Goal: Task Accomplishment & Management: Complete application form

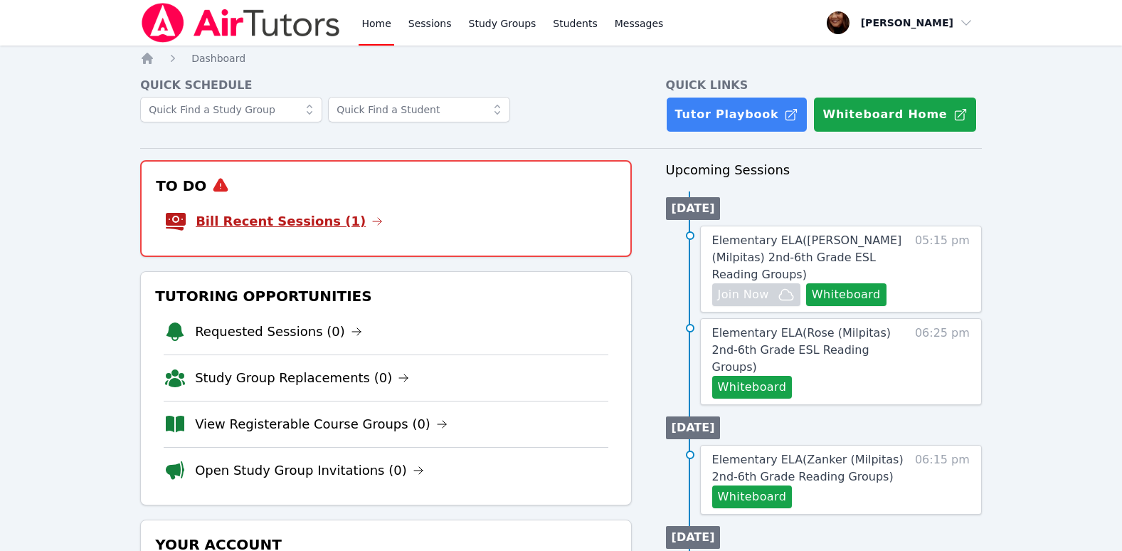
click at [371, 224] on icon at bounding box center [376, 221] width 11 height 11
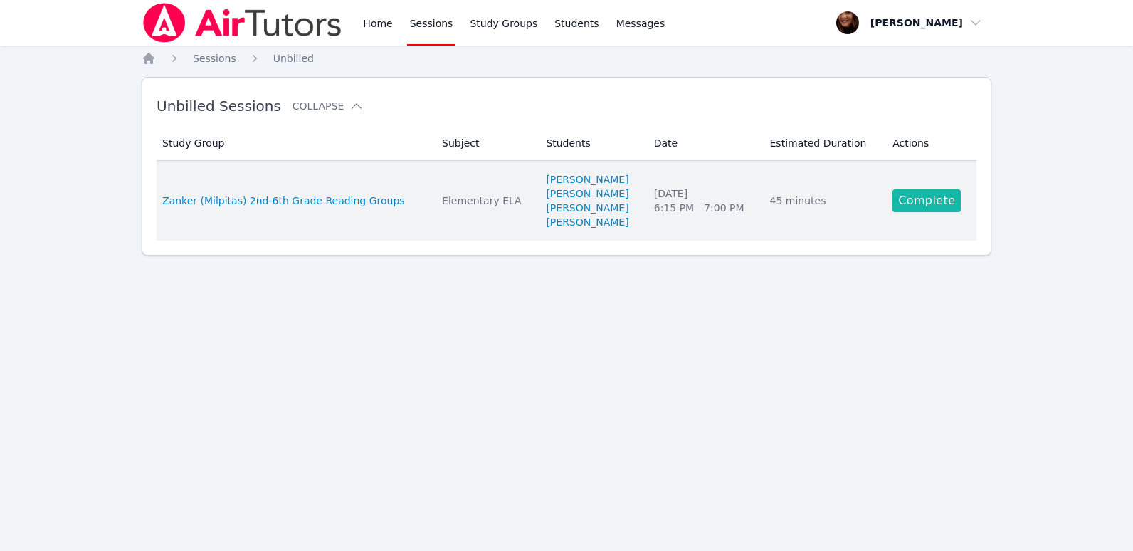
click at [924, 201] on link "Complete" at bounding box center [926, 200] width 68 height 23
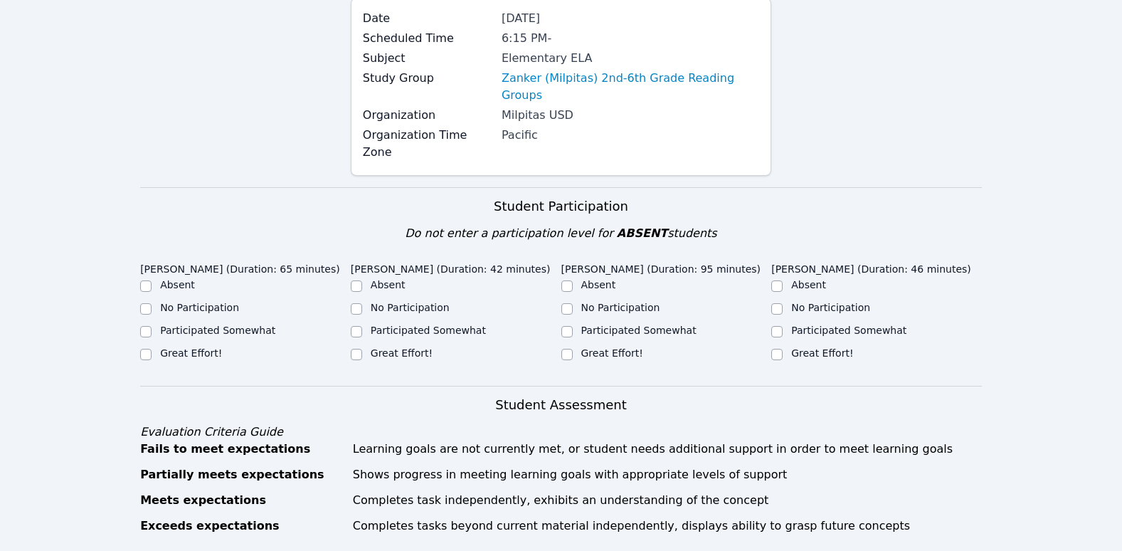
scroll to position [213, 0]
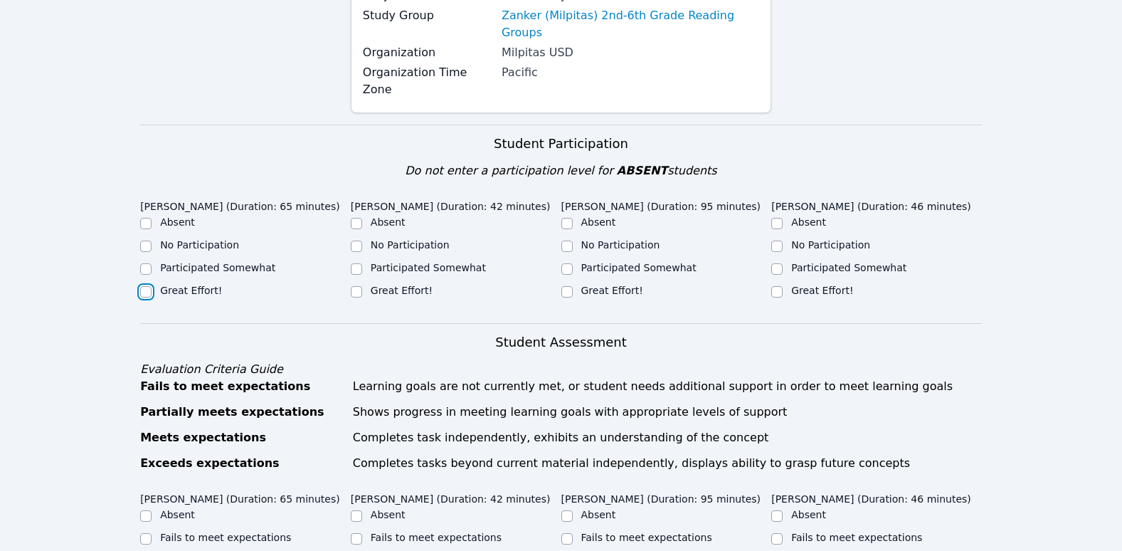
click at [145, 286] on input "Great Effort!" at bounding box center [145, 291] width 11 height 11
checkbox input "true"
click at [356, 286] on input "Great Effort!" at bounding box center [356, 291] width 11 height 11
checkbox input "true"
click at [564, 283] on div at bounding box center [566, 291] width 11 height 17
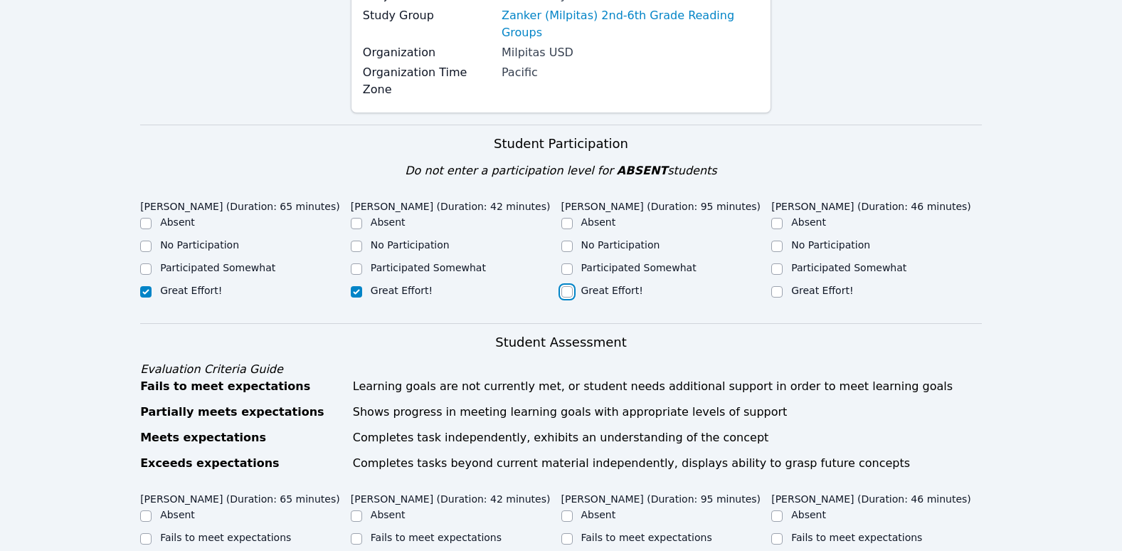
click at [569, 286] on input "Great Effort!" at bounding box center [566, 291] width 11 height 11
checkbox input "true"
click at [778, 286] on input "Great Effort!" at bounding box center [776, 291] width 11 height 11
checkbox input "true"
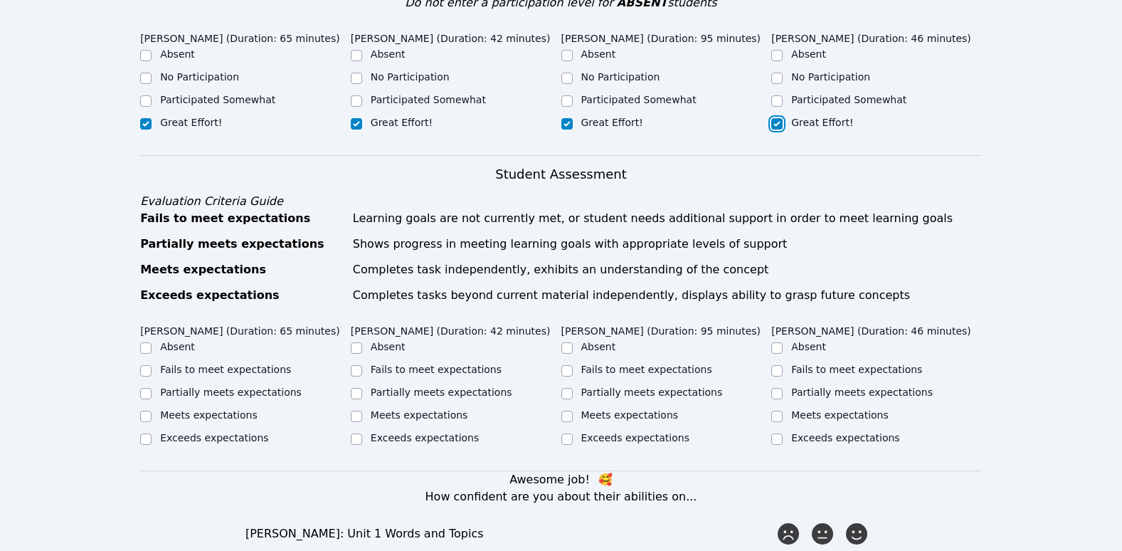
scroll to position [427, 0]
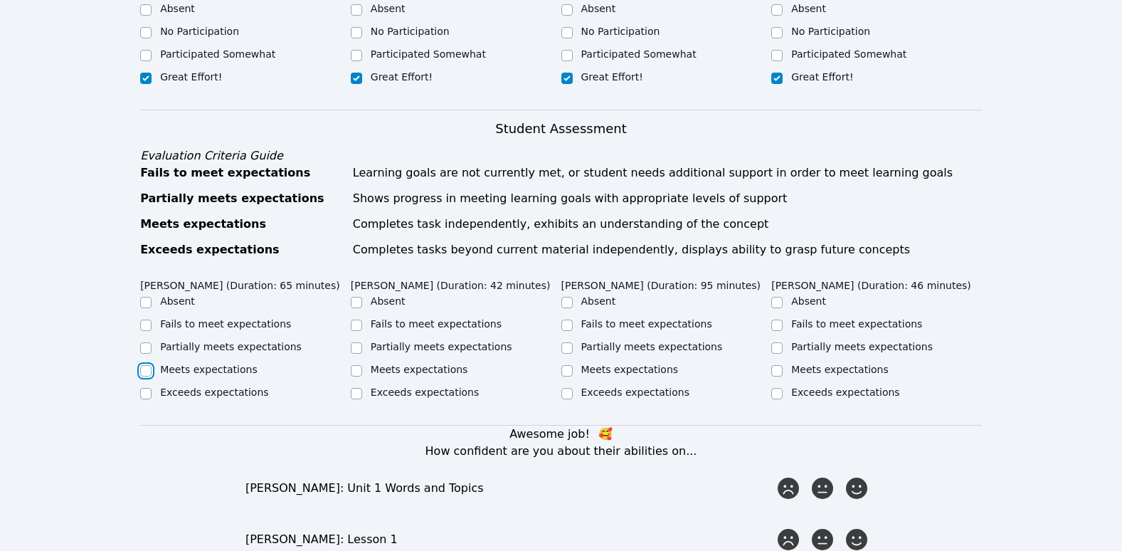
click at [147, 365] on input "Meets expectations" at bounding box center [145, 370] width 11 height 11
checkbox input "true"
click at [361, 365] on input "Meets expectations" at bounding box center [356, 370] width 11 height 11
checkbox input "true"
click at [573, 362] on div "Meets expectations" at bounding box center [666, 370] width 211 height 17
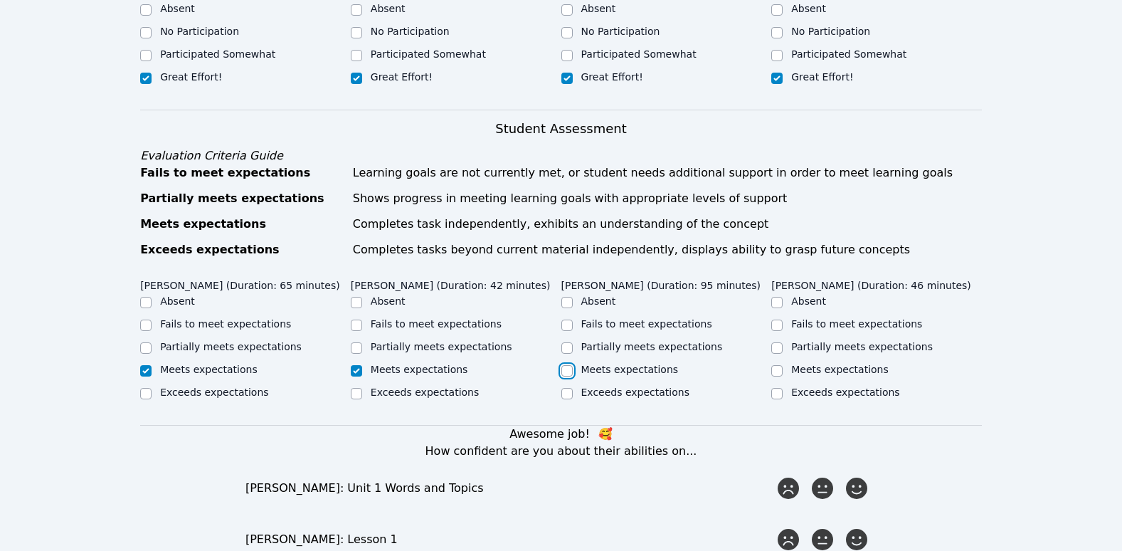
click at [567, 365] on input "Meets expectations" at bounding box center [566, 370] width 11 height 11
checkbox input "true"
click at [781, 365] on input "Meets expectations" at bounding box center [776, 370] width 11 height 11
checkbox input "true"
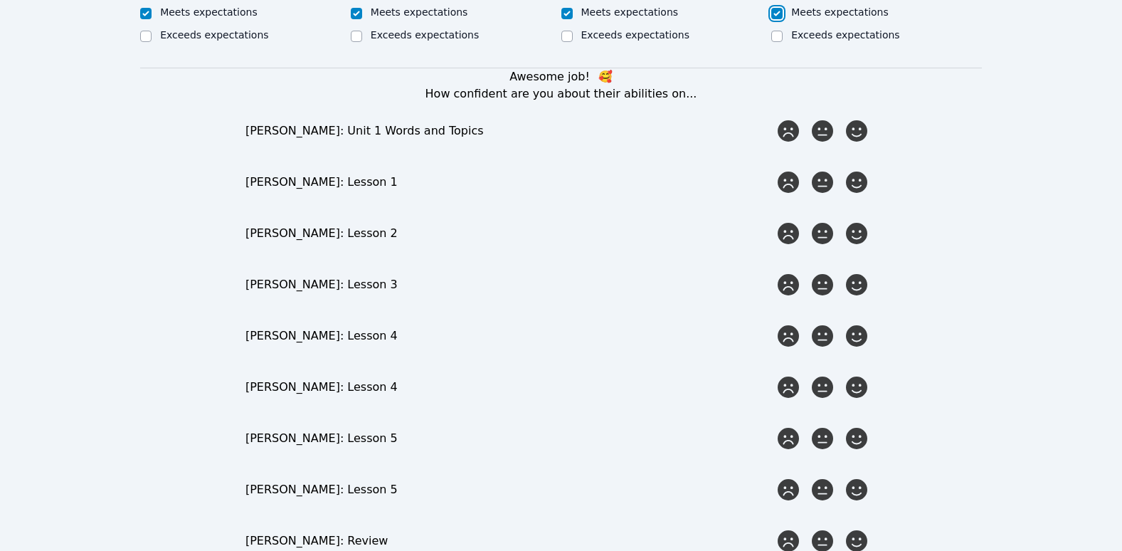
scroll to position [783, 0]
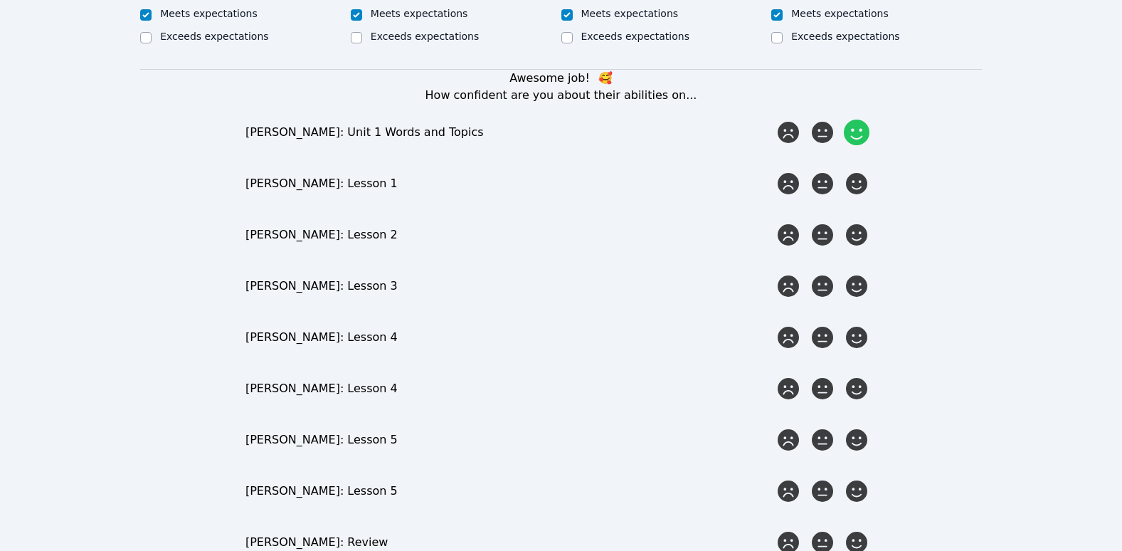
click at [862, 120] on icon at bounding box center [857, 133] width 26 height 26
click at [0, 0] on input "radio" at bounding box center [0, 0] width 0 height 0
click at [858, 171] on icon at bounding box center [857, 184] width 26 height 26
click at [0, 0] on input "radio" at bounding box center [0, 0] width 0 height 0
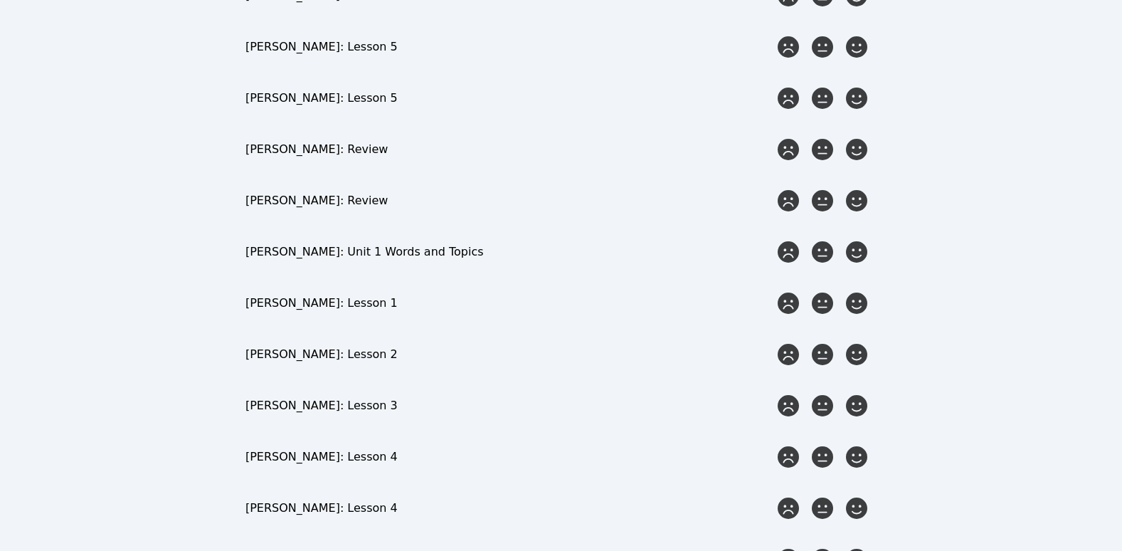
scroll to position [1210, 0]
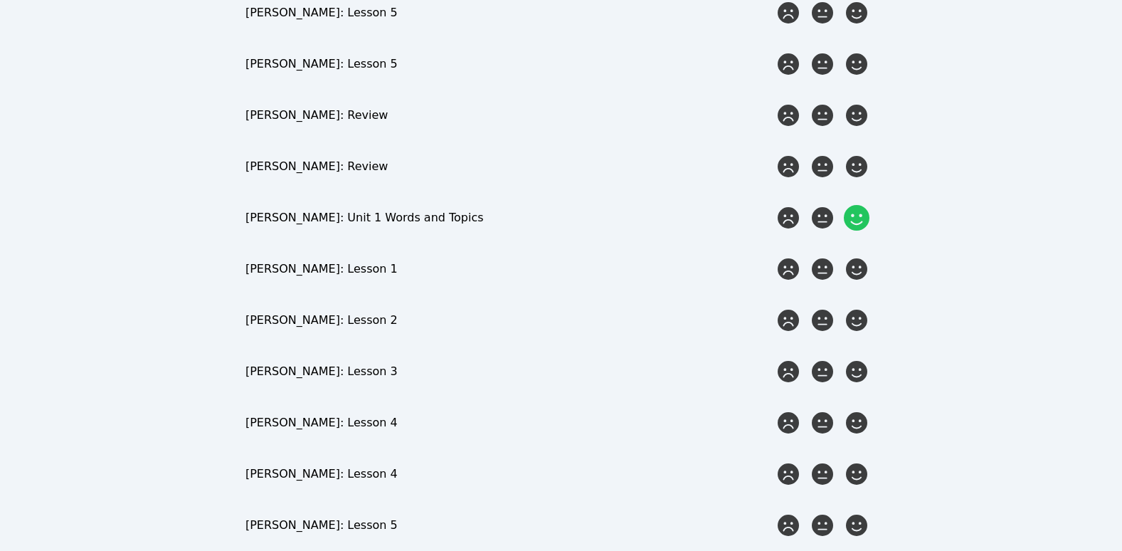
click at [867, 205] on icon at bounding box center [857, 218] width 26 height 26
click at [0, 0] on input "radio" at bounding box center [0, 0] width 0 height 0
click at [864, 256] on icon at bounding box center [857, 269] width 26 height 26
click at [0, 0] on input "radio" at bounding box center [0, 0] width 0 height 0
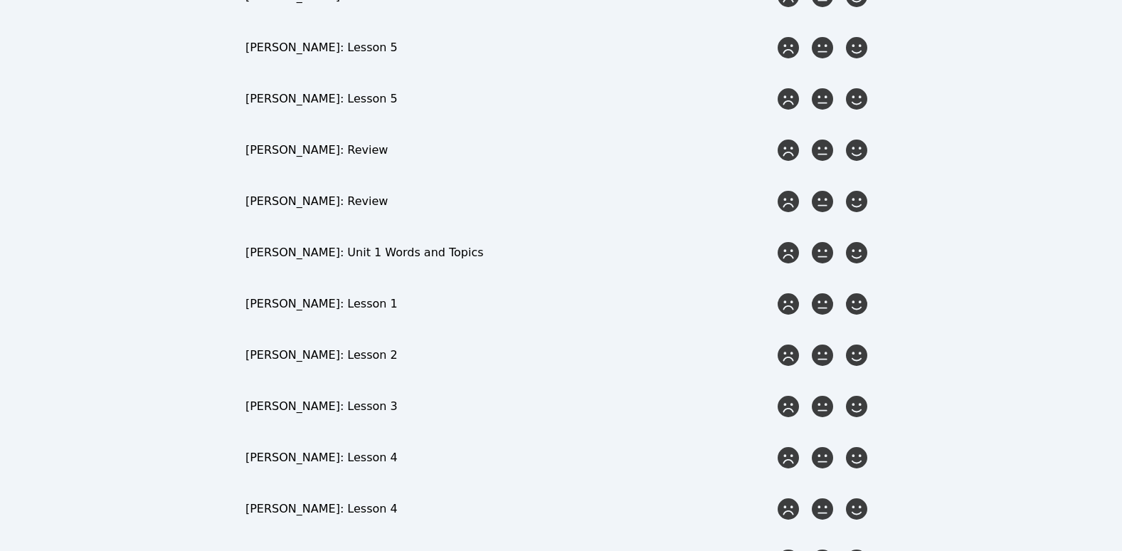
scroll to position [1708, 0]
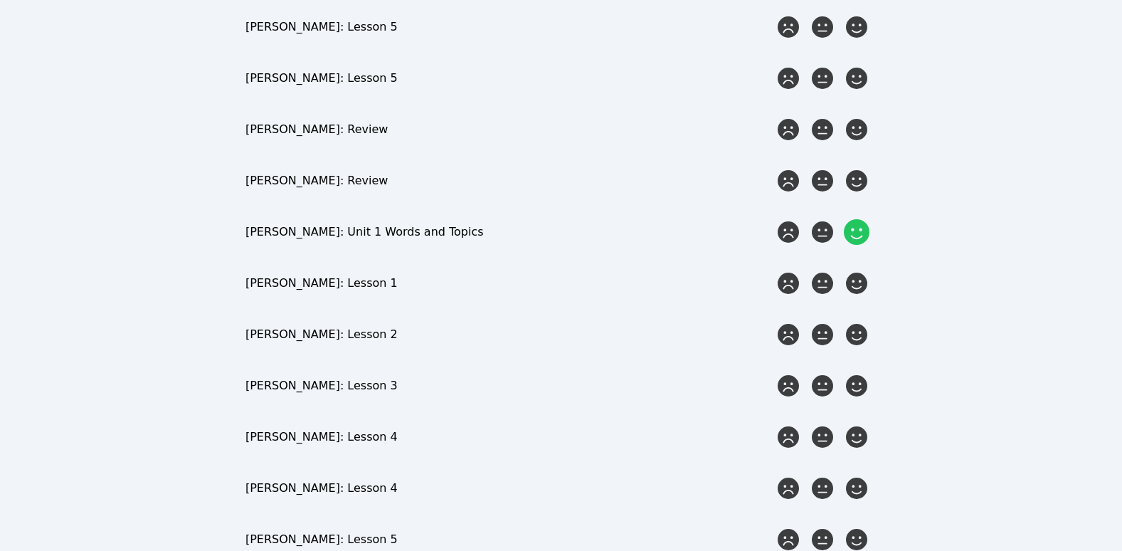
click at [852, 219] on icon at bounding box center [857, 232] width 26 height 26
click at [0, 0] on input "radio" at bounding box center [0, 0] width 0 height 0
click at [859, 270] on icon at bounding box center [857, 283] width 26 height 26
click at [0, 0] on input "radio" at bounding box center [0, 0] width 0 height 0
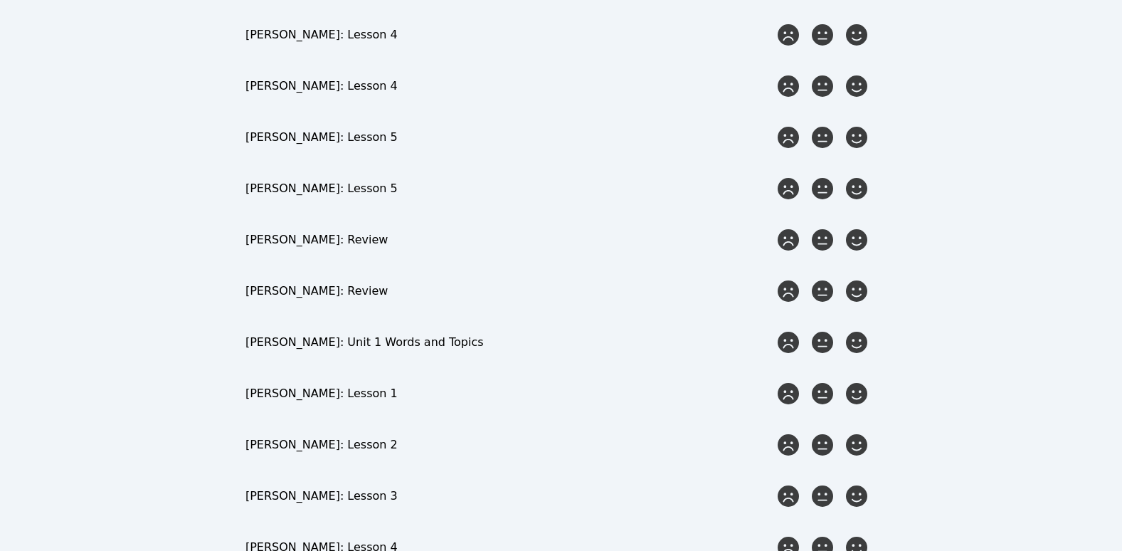
scroll to position [2134, 0]
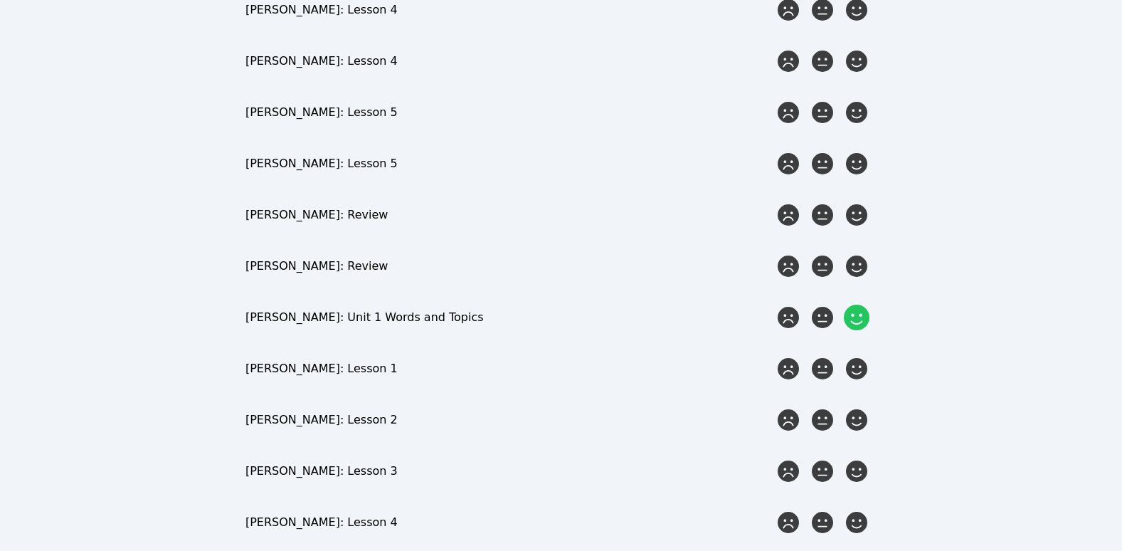
click at [855, 305] on icon at bounding box center [857, 318] width 26 height 26
click at [0, 0] on input "radio" at bounding box center [0, 0] width 0 height 0
click at [858, 356] on icon at bounding box center [857, 369] width 26 height 26
click at [0, 0] on input "radio" at bounding box center [0, 0] width 0 height 0
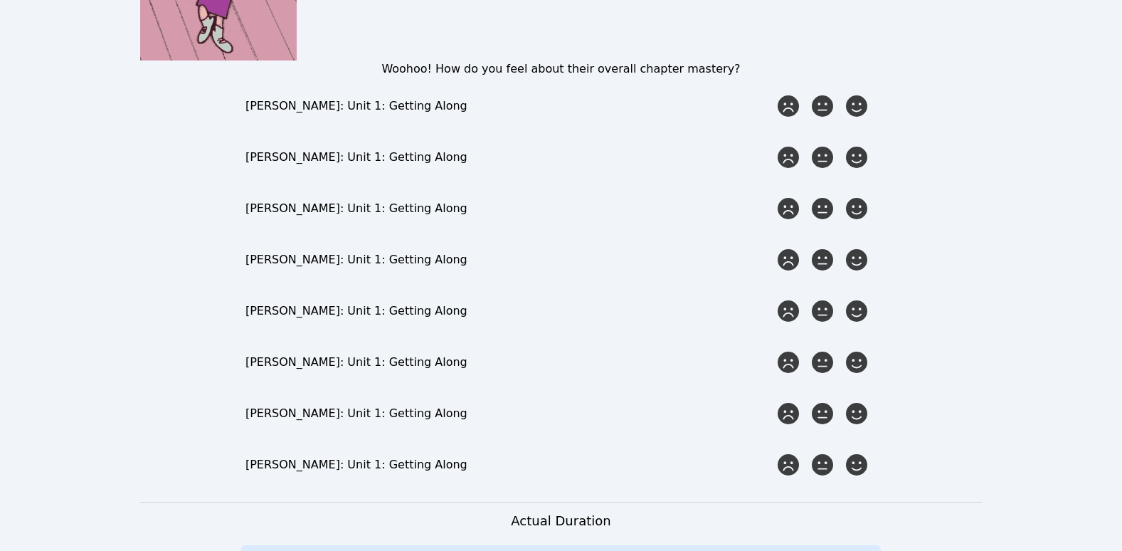
scroll to position [2988, 0]
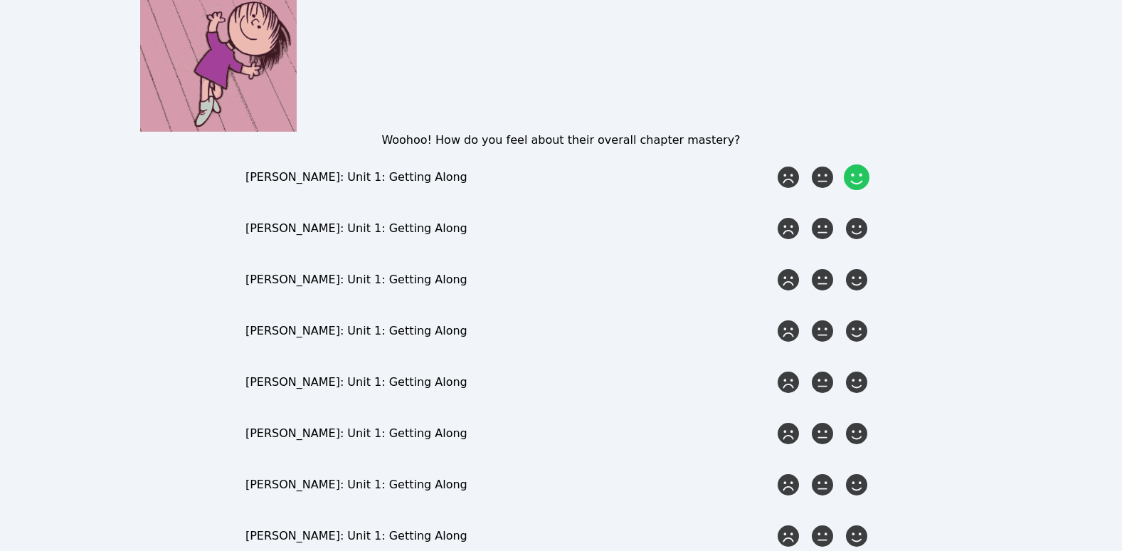
click at [849, 164] on icon at bounding box center [857, 177] width 26 height 26
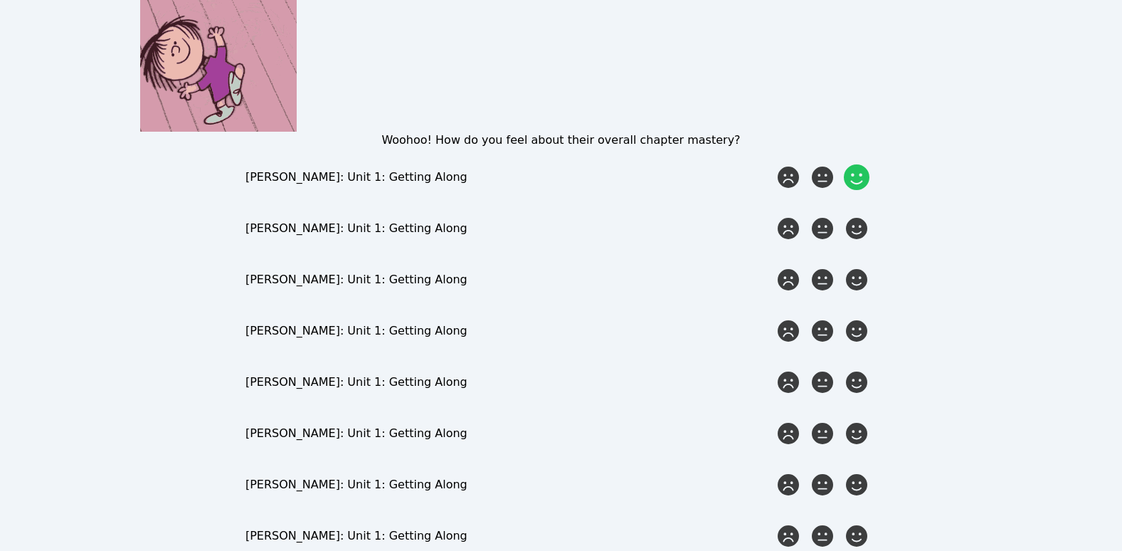
click at [0, 0] on input "radio" at bounding box center [0, 0] width 0 height 0
click at [854, 216] on icon at bounding box center [857, 229] width 26 height 26
click at [0, 0] on input "radio" at bounding box center [0, 0] width 0 height 0
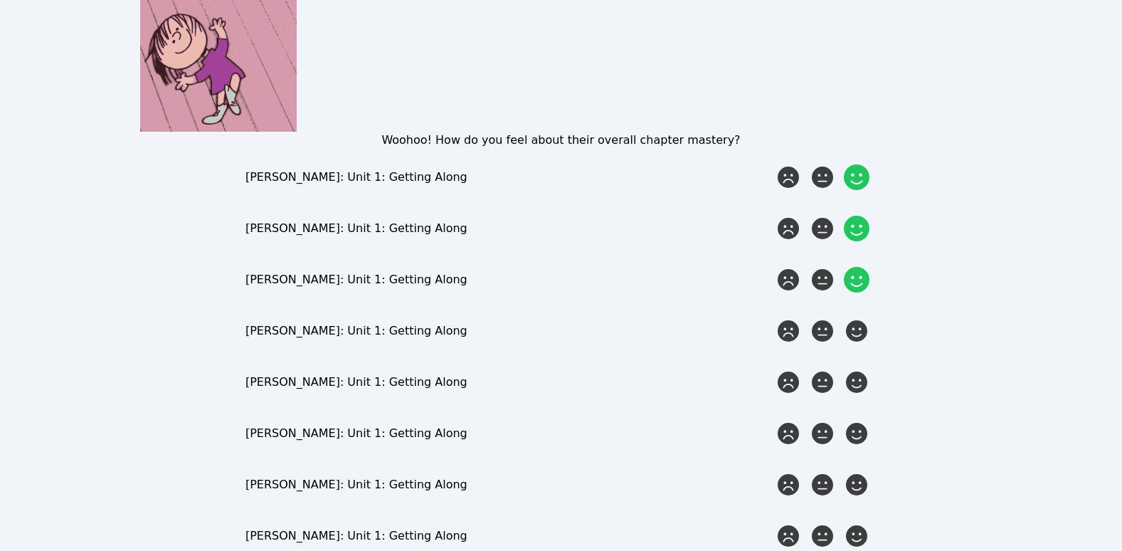
click at [859, 267] on icon at bounding box center [857, 280] width 26 height 26
click at [0, 0] on input "radio" at bounding box center [0, 0] width 0 height 0
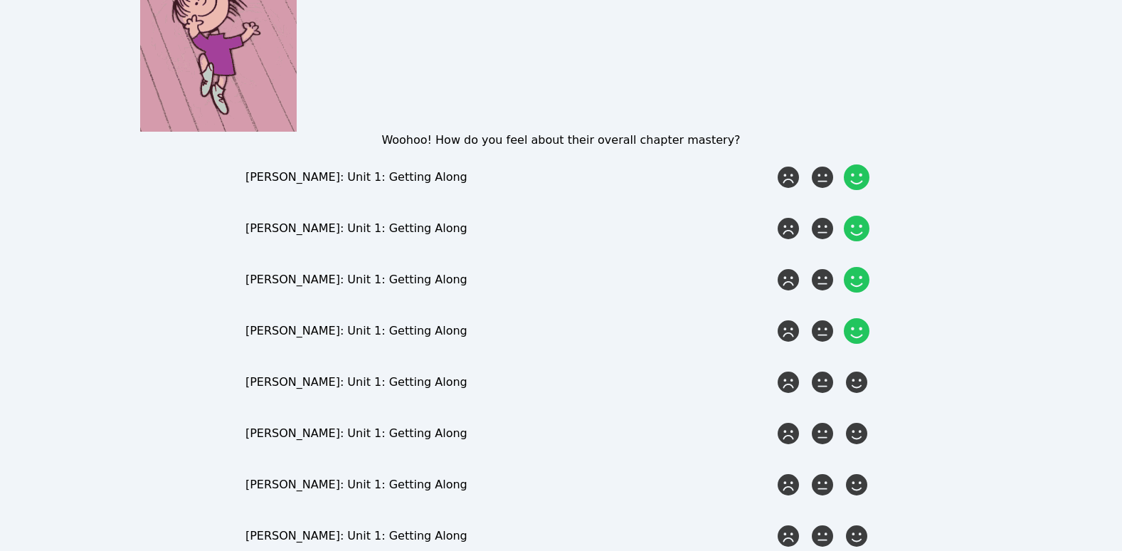
click at [856, 318] on icon at bounding box center [857, 331] width 26 height 26
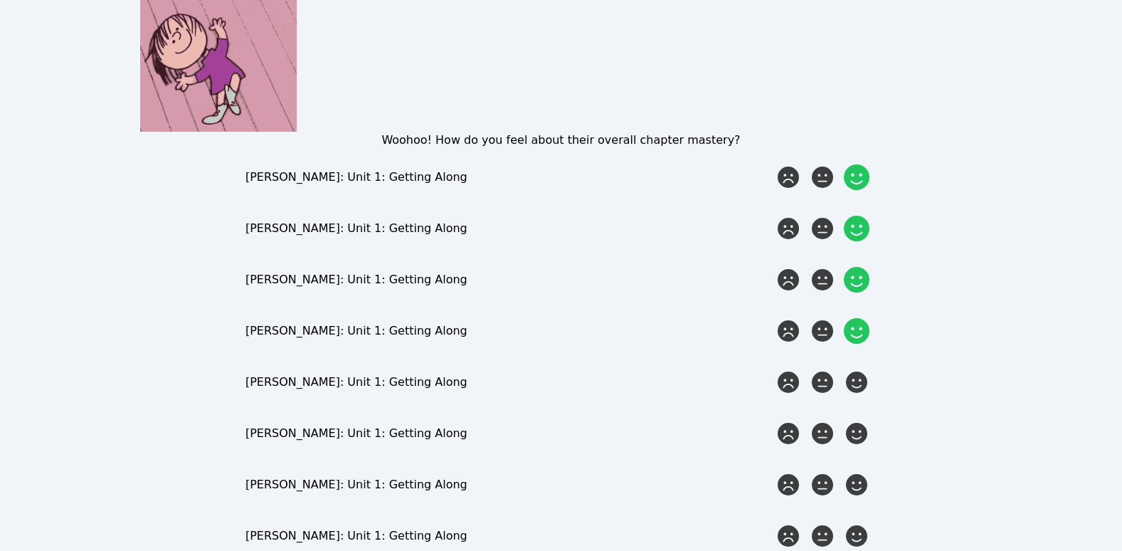
click at [0, 0] on input "radio" at bounding box center [0, 0] width 0 height 0
click at [852, 369] on icon at bounding box center [857, 382] width 26 height 26
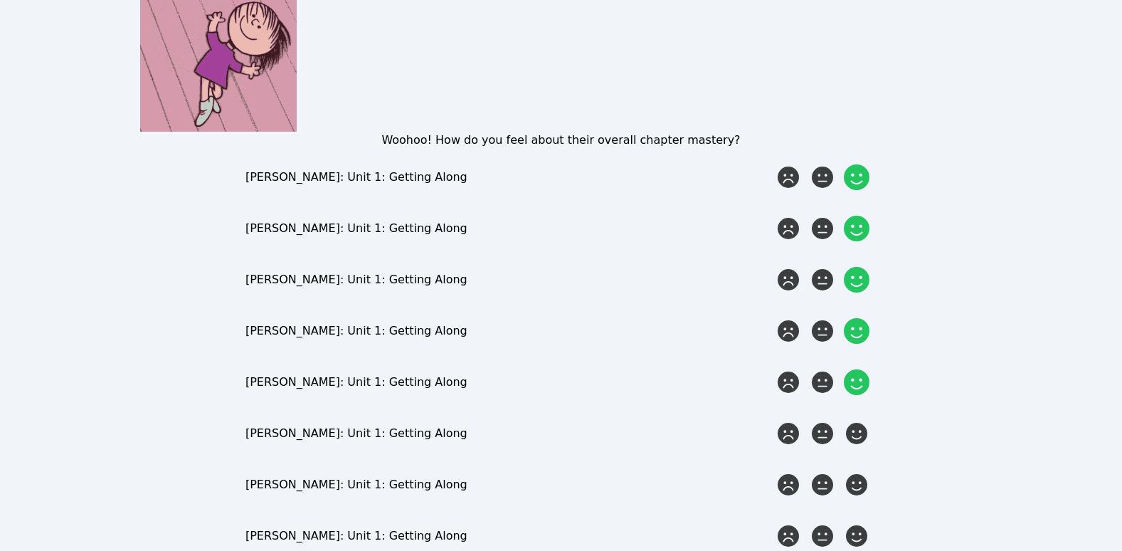
click at [0, 0] on input "radio" at bounding box center [0, 0] width 0 height 0
click at [854, 420] on icon at bounding box center [857, 433] width 26 height 26
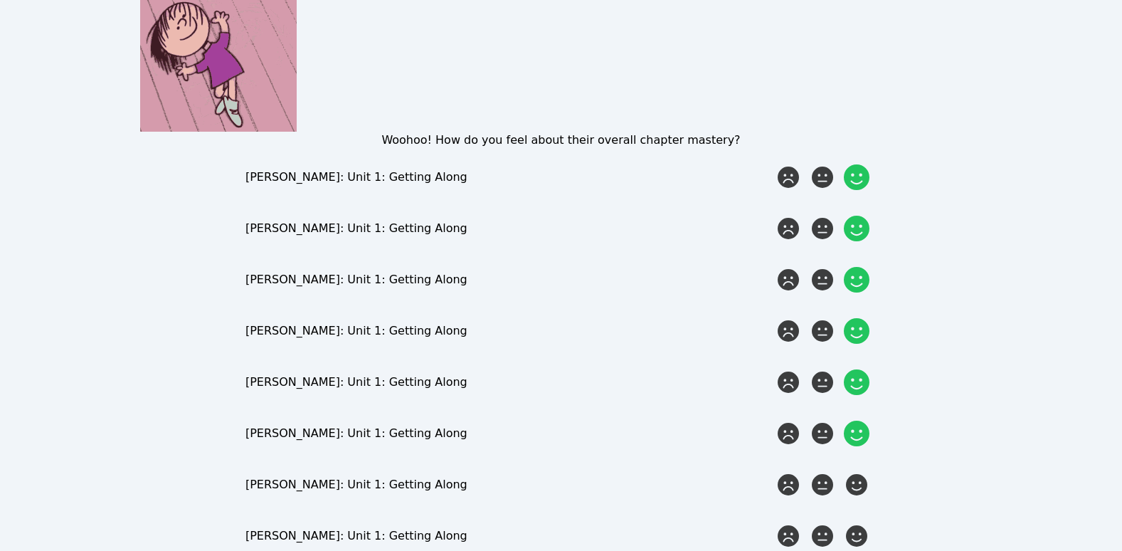
click at [0, 0] on input "radio" at bounding box center [0, 0] width 0 height 0
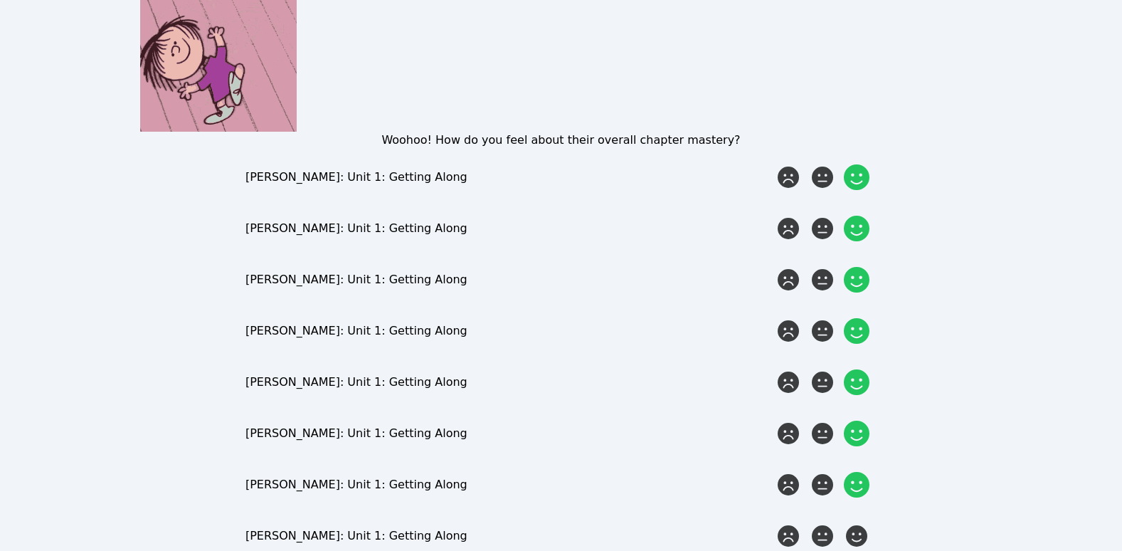
click at [855, 472] on icon at bounding box center [857, 485] width 26 height 26
click at [0, 0] on input "radio" at bounding box center [0, 0] width 0 height 0
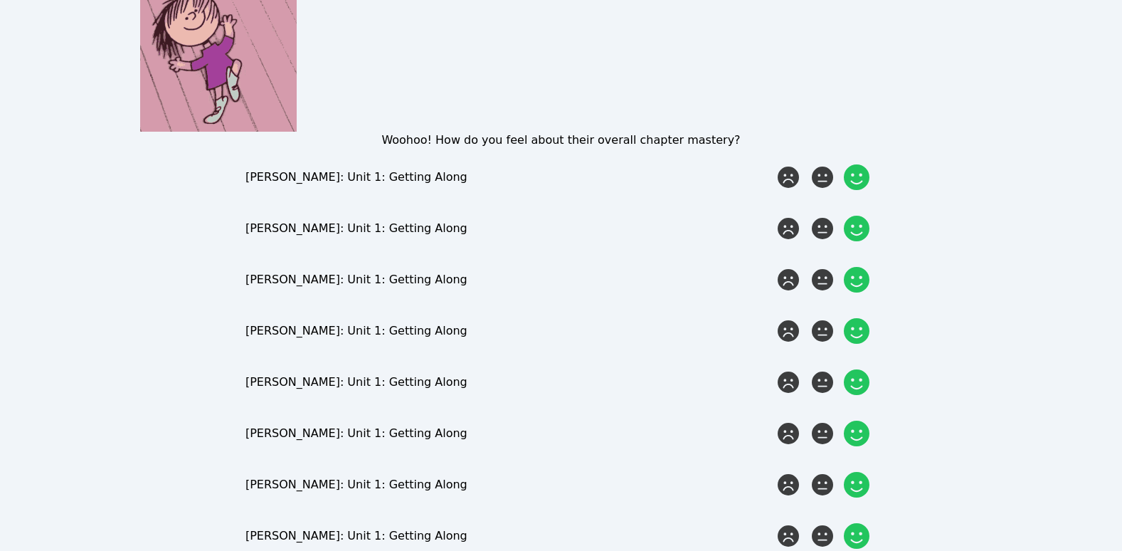
click at [858, 523] on icon at bounding box center [857, 536] width 26 height 26
click at [0, 0] on input "radio" at bounding box center [0, 0] width 0 height 0
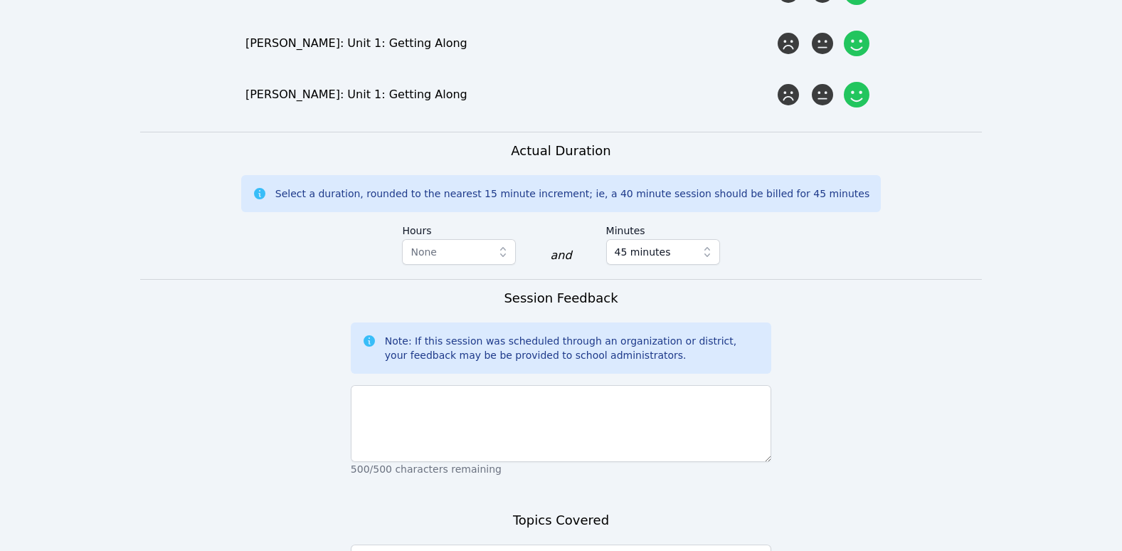
scroll to position [3486, 0]
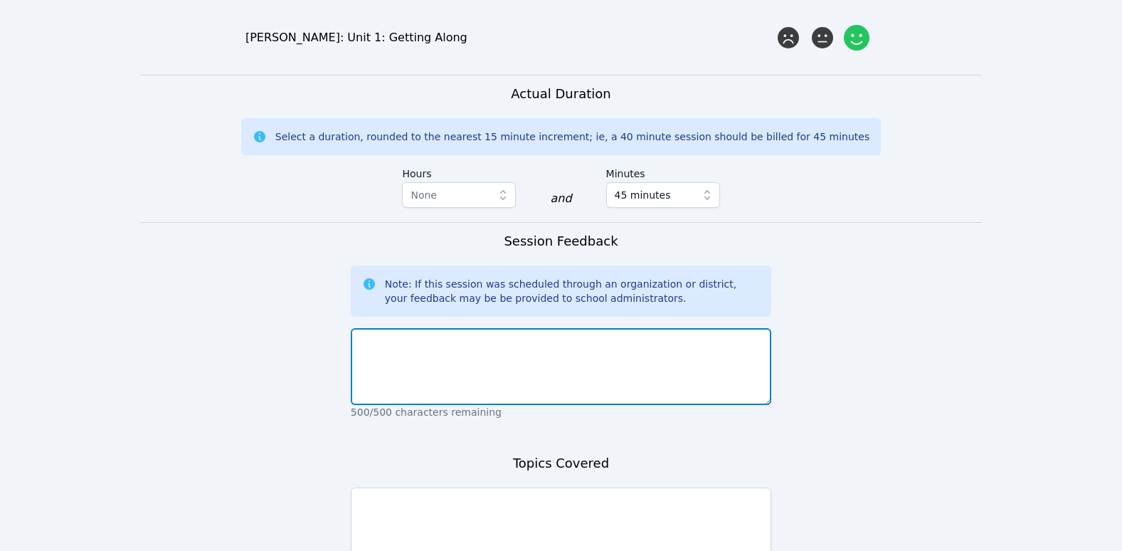
click at [444, 340] on textarea at bounding box center [561, 366] width 420 height 77
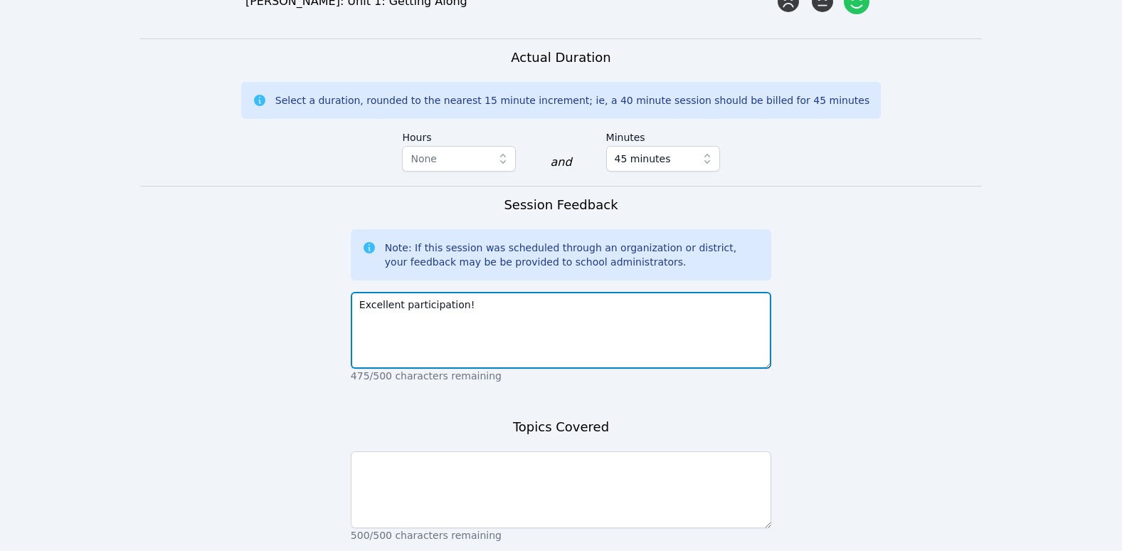
scroll to position [3557, 0]
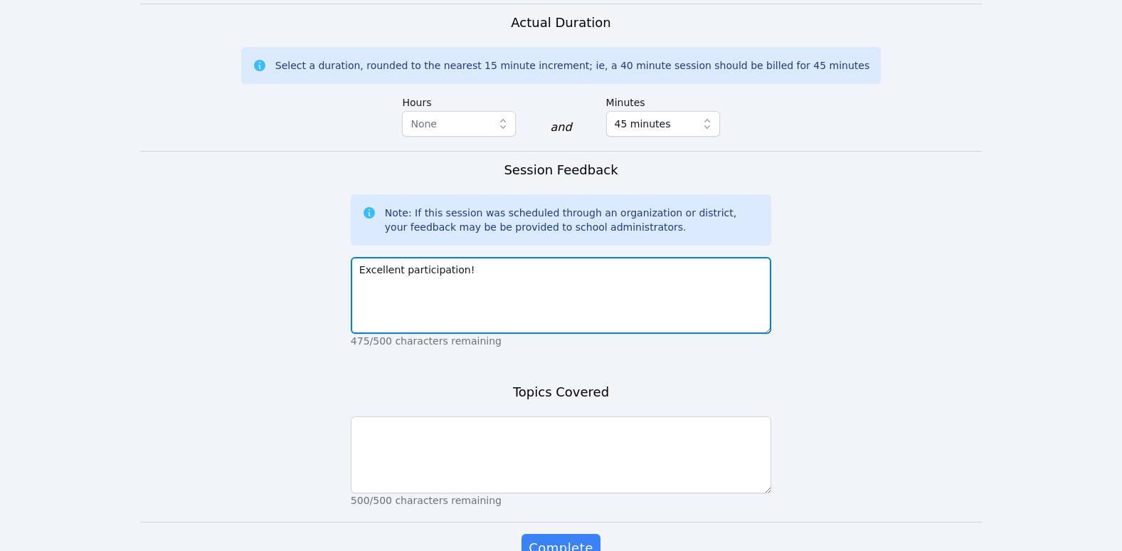
type textarea "Excellent participation!"
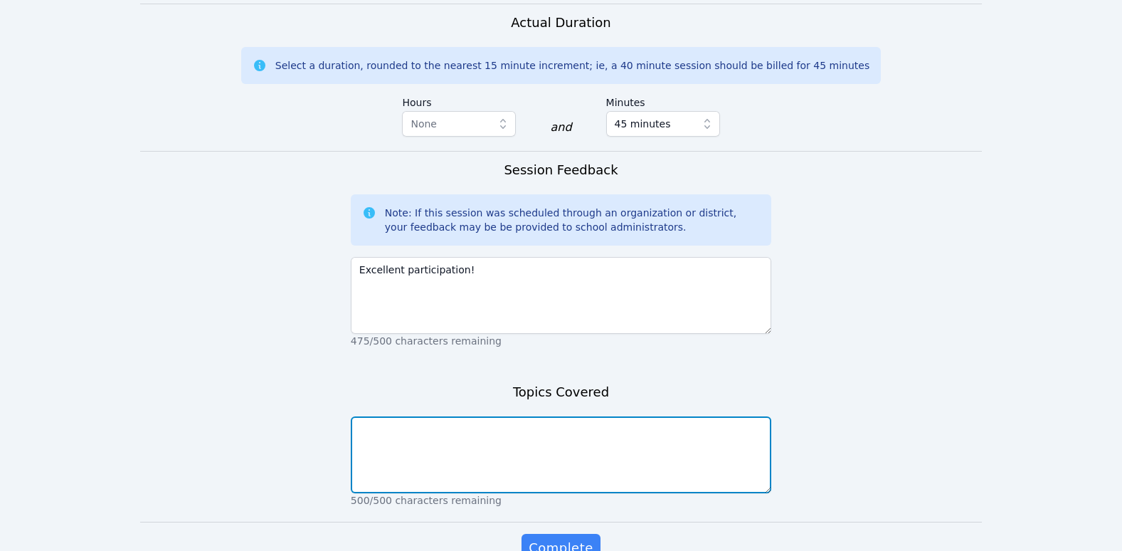
click at [438, 416] on textarea at bounding box center [561, 454] width 420 height 77
type textarea "S"
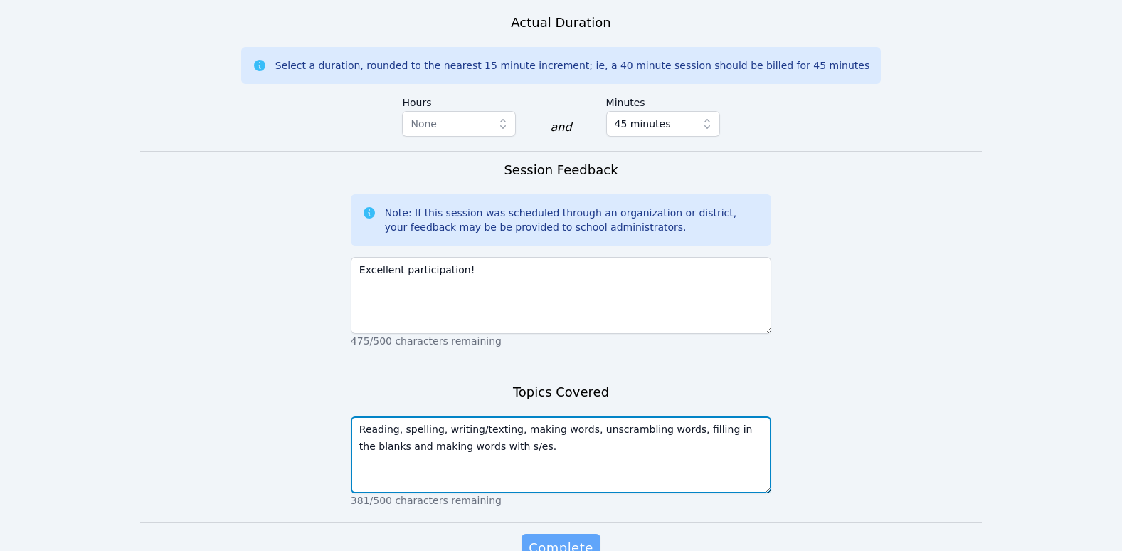
type textarea "Reading, spelling, writing/texting, making words, unscrambling words, filling i…"
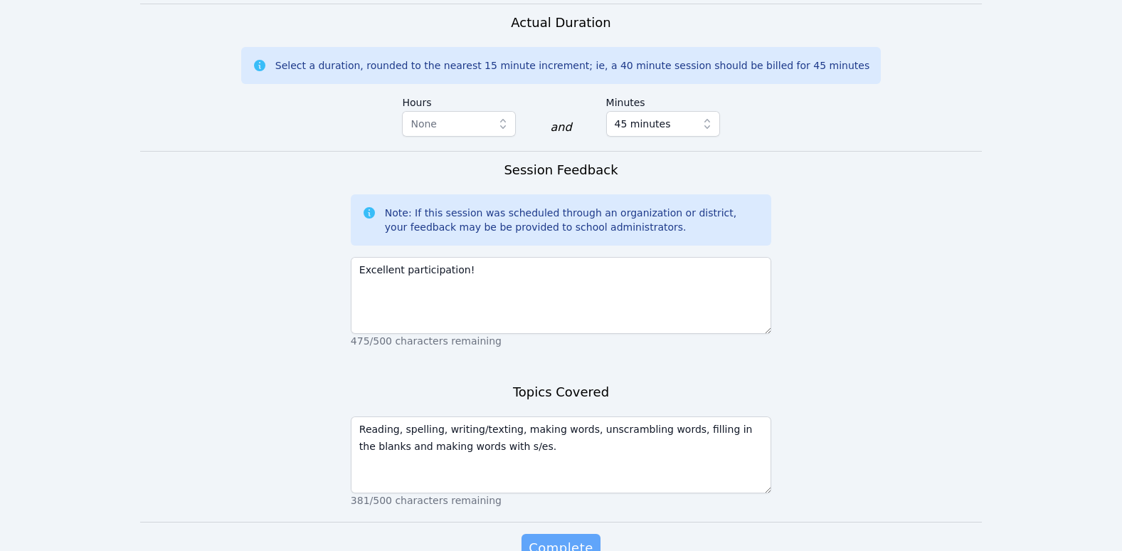
click at [561, 538] on span "Complete" at bounding box center [561, 548] width 64 height 20
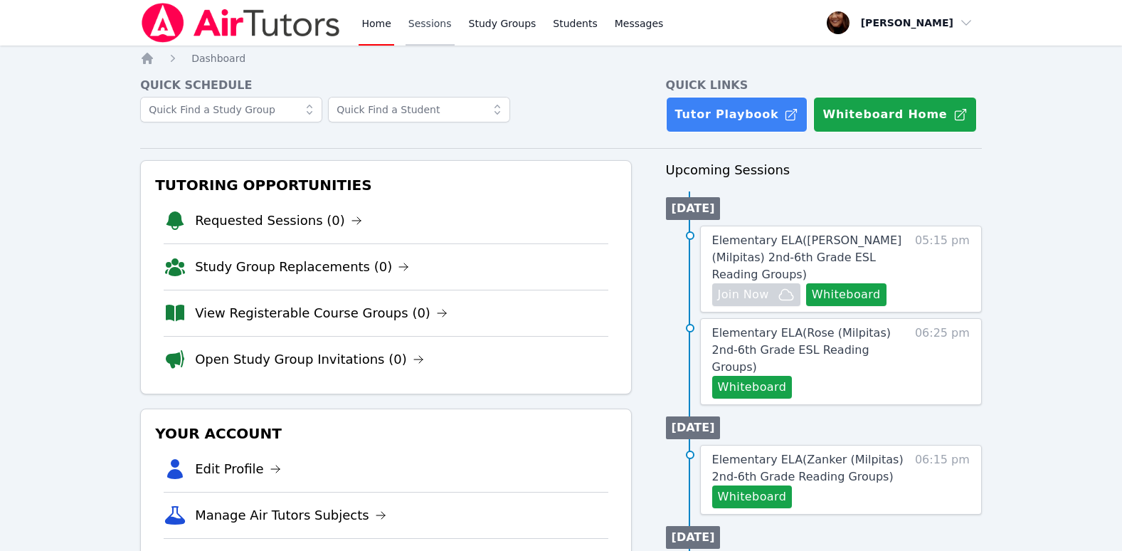
click at [414, 26] on link "Sessions" at bounding box center [430, 23] width 49 height 46
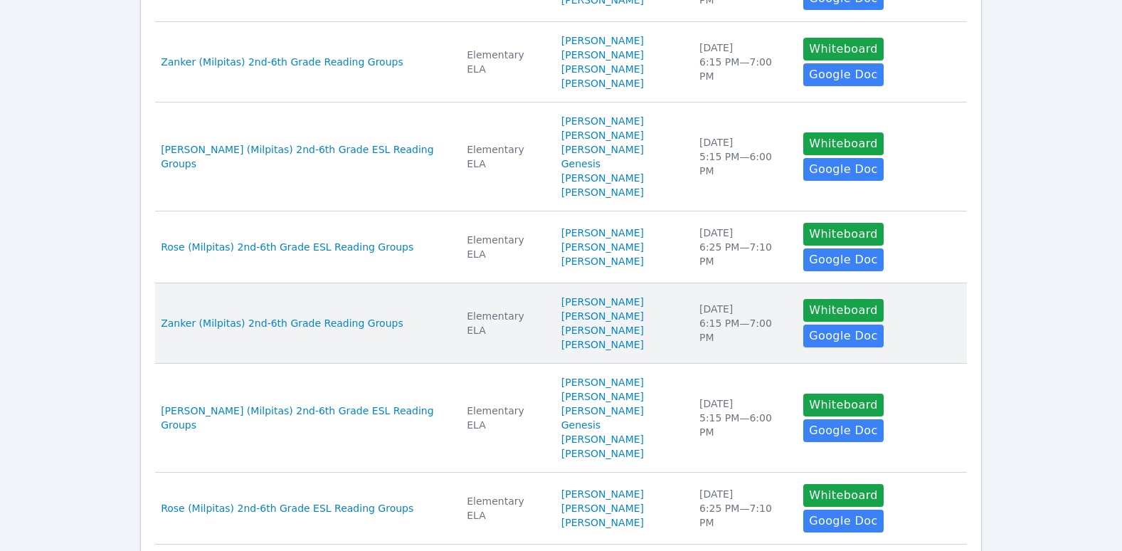
scroll to position [781, 0]
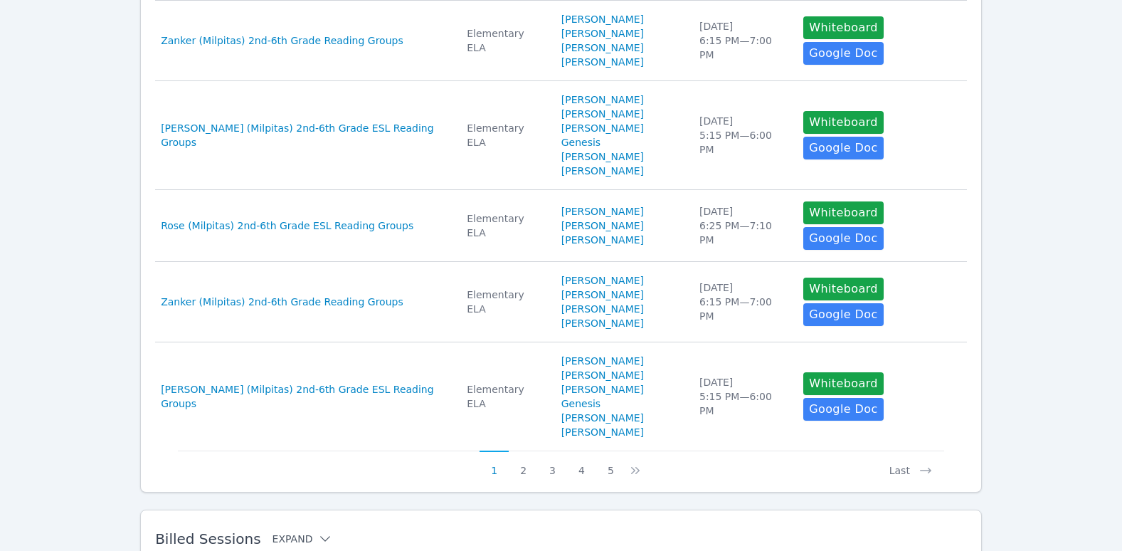
click at [318, 531] on icon at bounding box center [325, 538] width 14 height 14
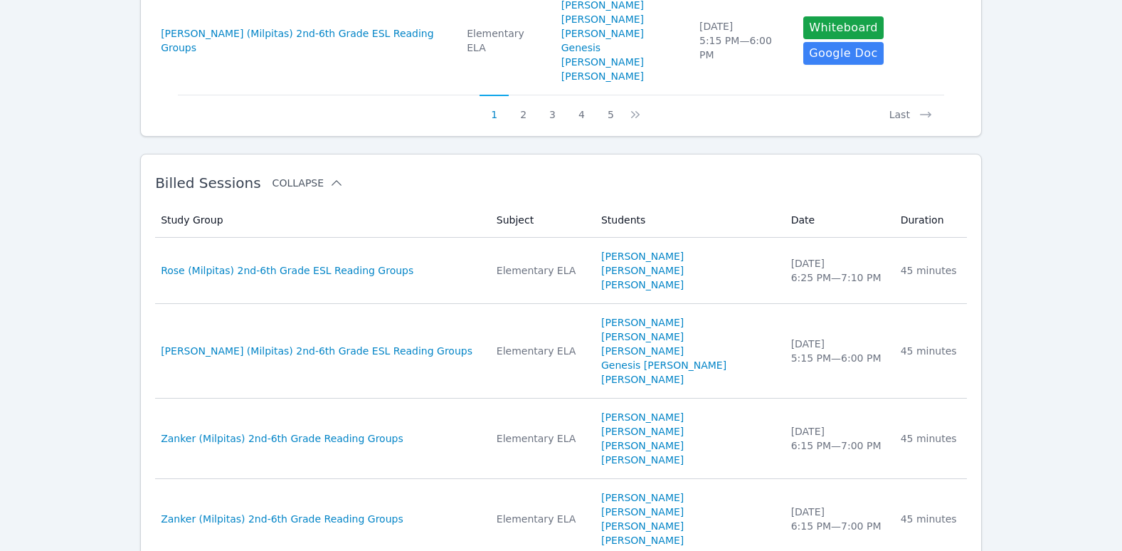
scroll to position [1065, 0]
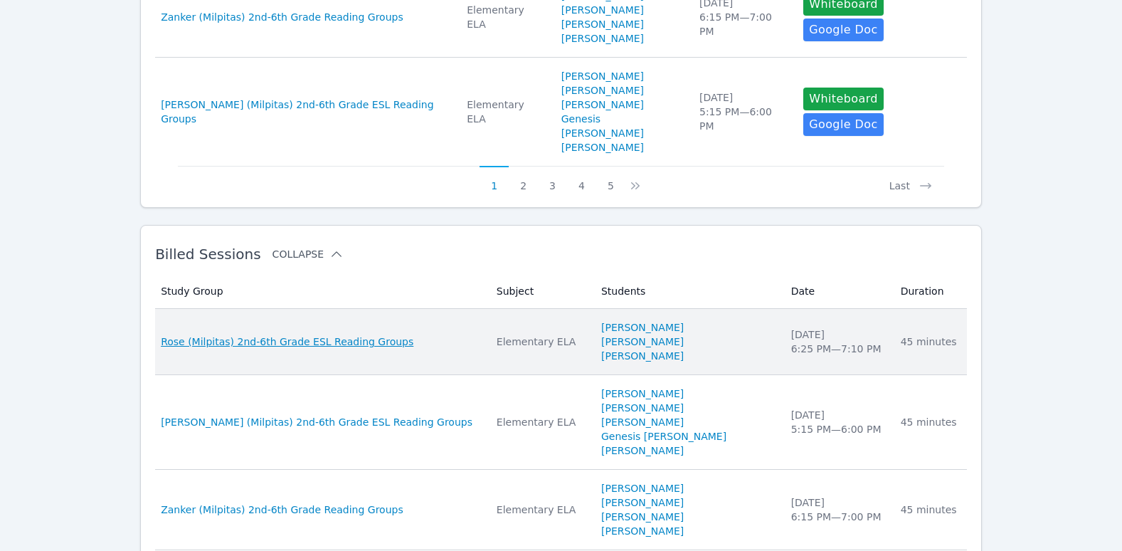
click at [386, 334] on span "Rose (Milpitas) 2nd-6th Grade ESL Reading Groups" at bounding box center [287, 341] width 253 height 14
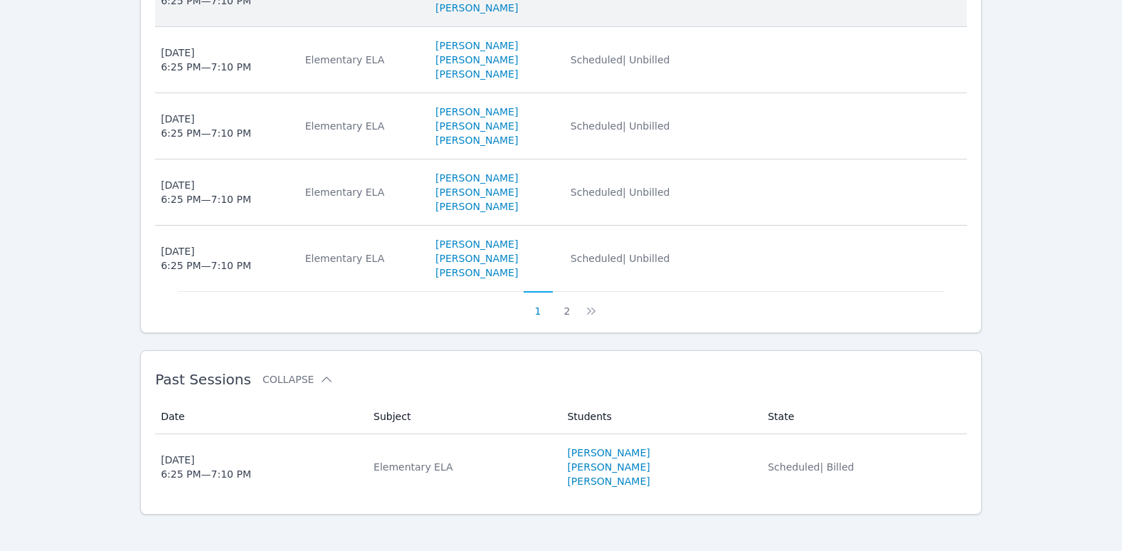
scroll to position [850, 0]
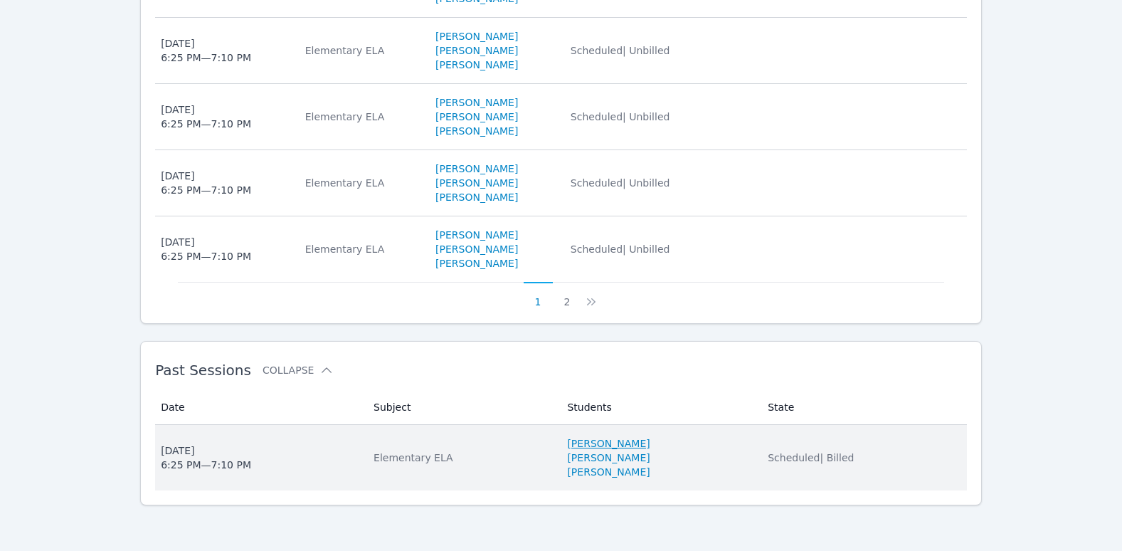
click at [567, 440] on link "[PERSON_NAME]" at bounding box center [608, 443] width 83 height 14
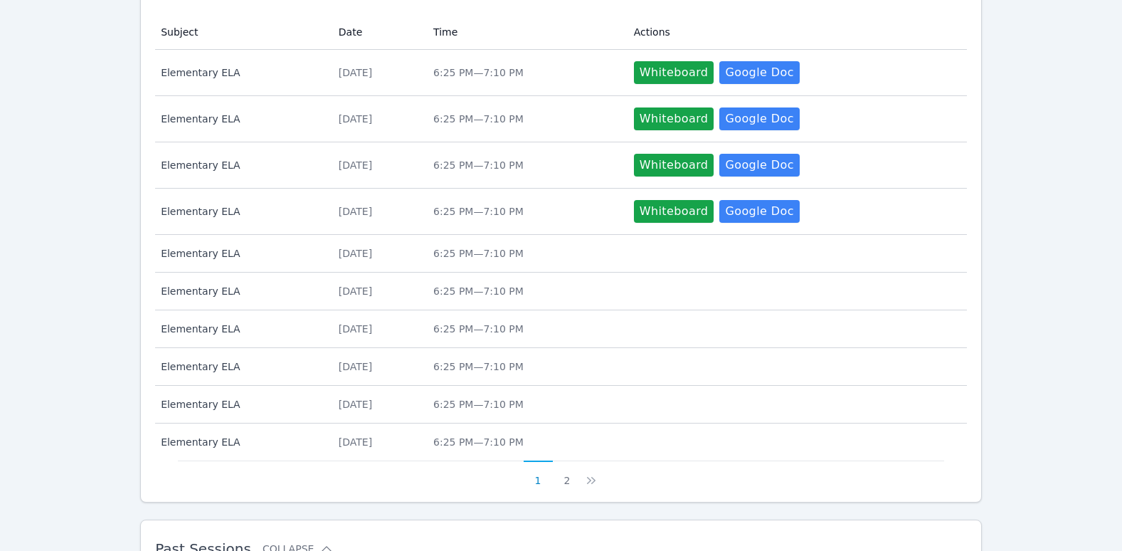
scroll to position [593, 0]
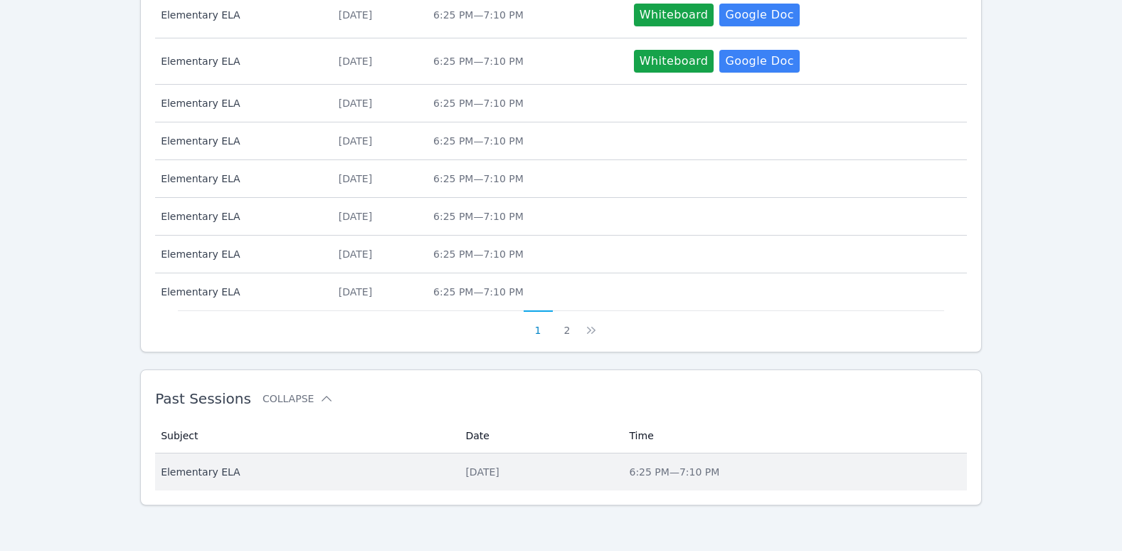
click at [213, 470] on span "Elementary ELA" at bounding box center [304, 472] width 287 height 14
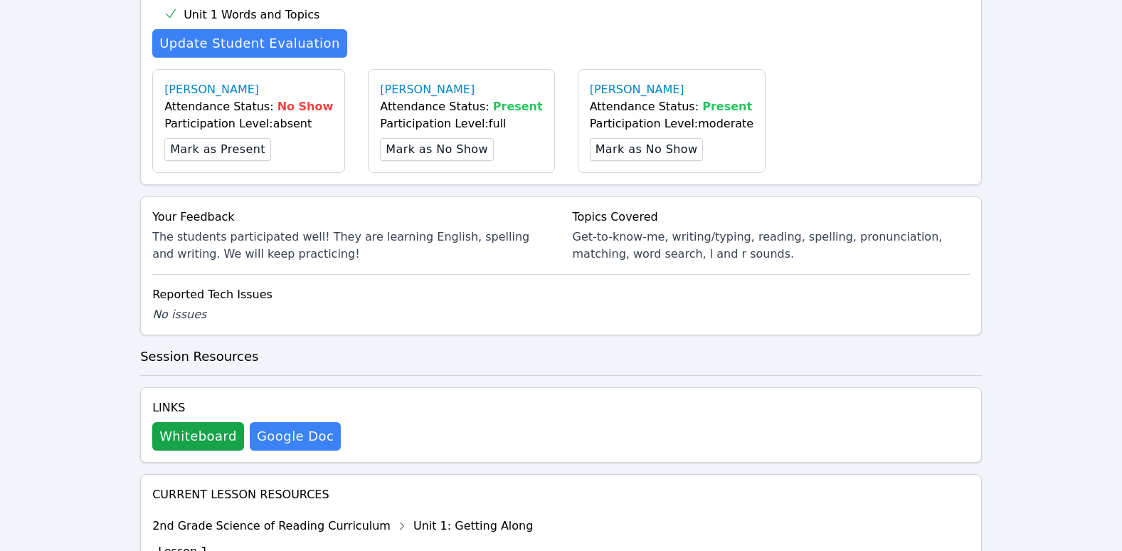
scroll to position [498, 0]
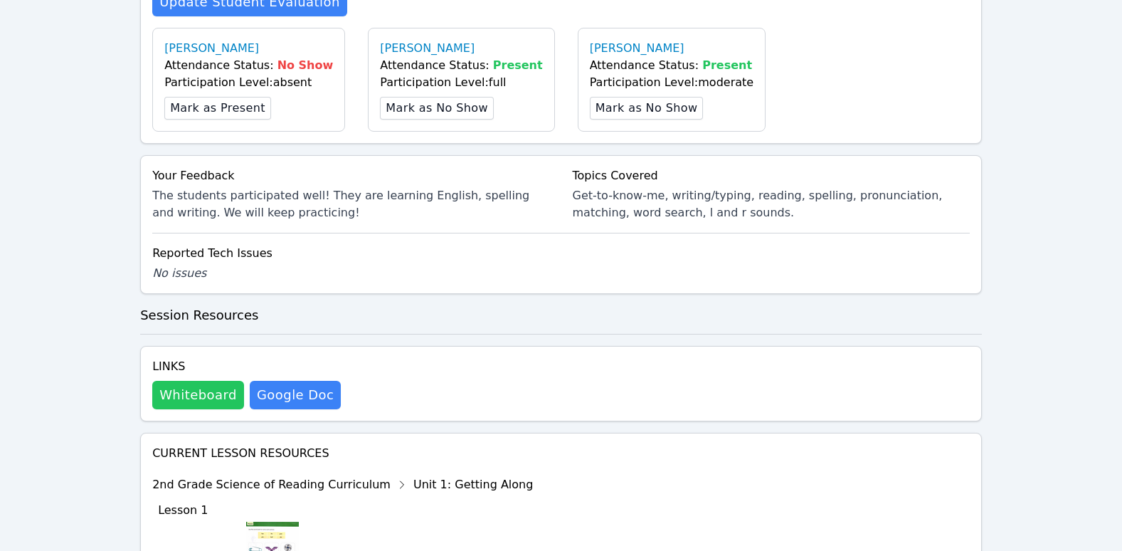
click at [178, 399] on button "Whiteboard" at bounding box center [198, 395] width 92 height 28
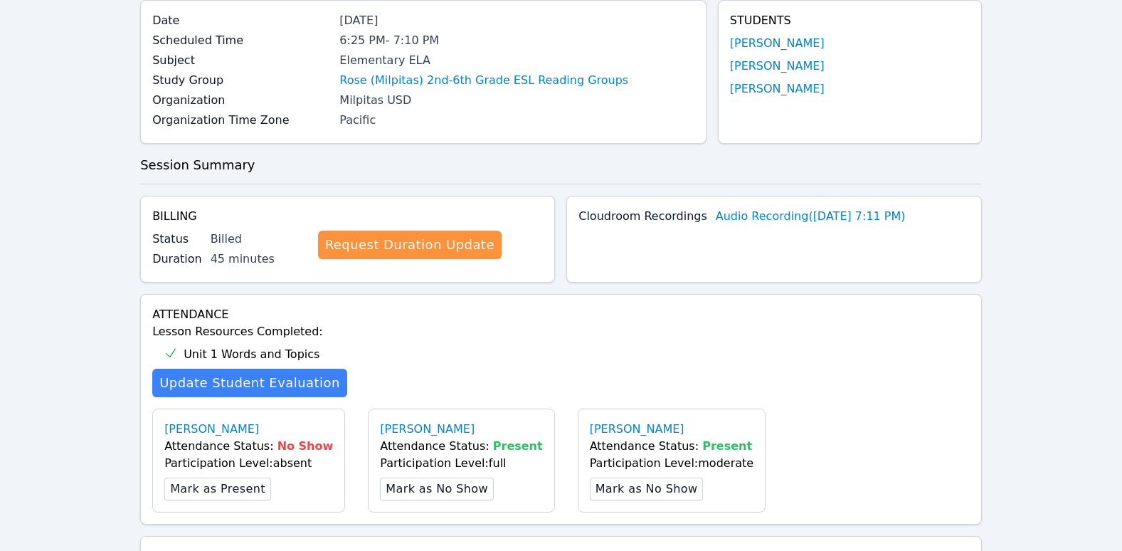
scroll to position [0, 0]
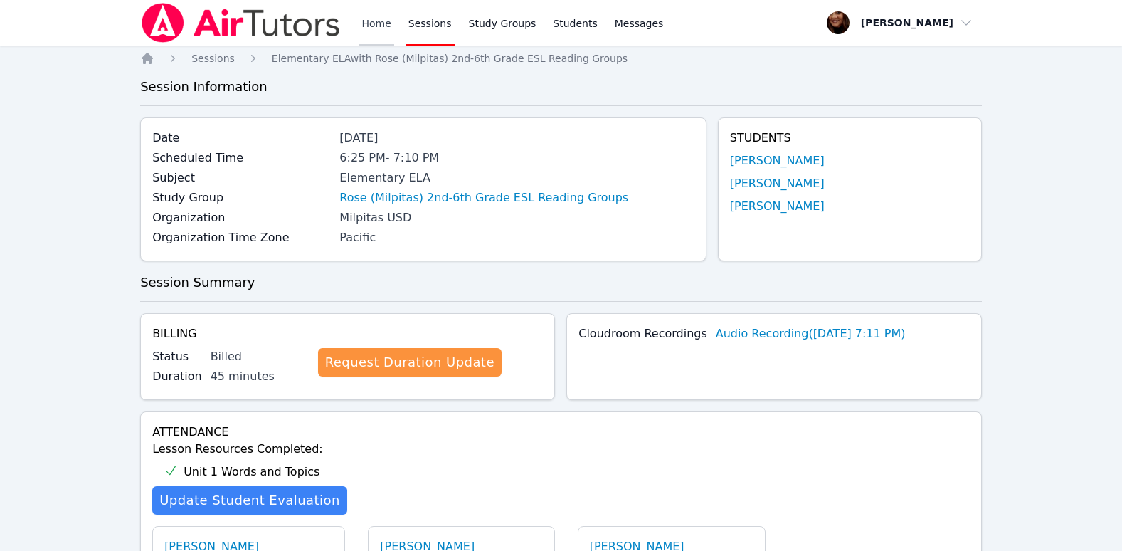
click at [374, 29] on link "Home" at bounding box center [376, 23] width 35 height 46
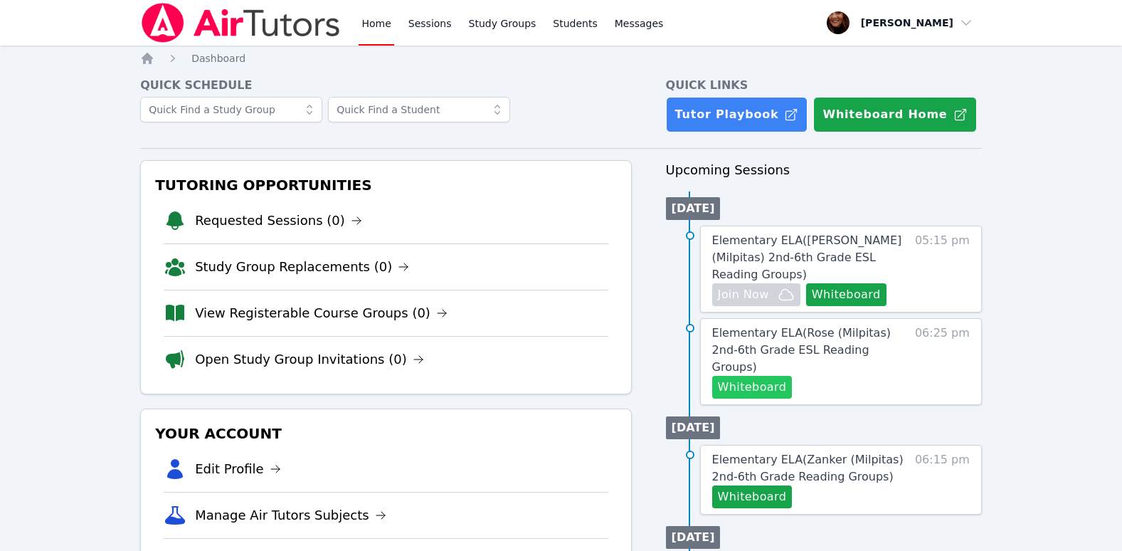
click at [771, 376] on button "Whiteboard" at bounding box center [752, 387] width 80 height 23
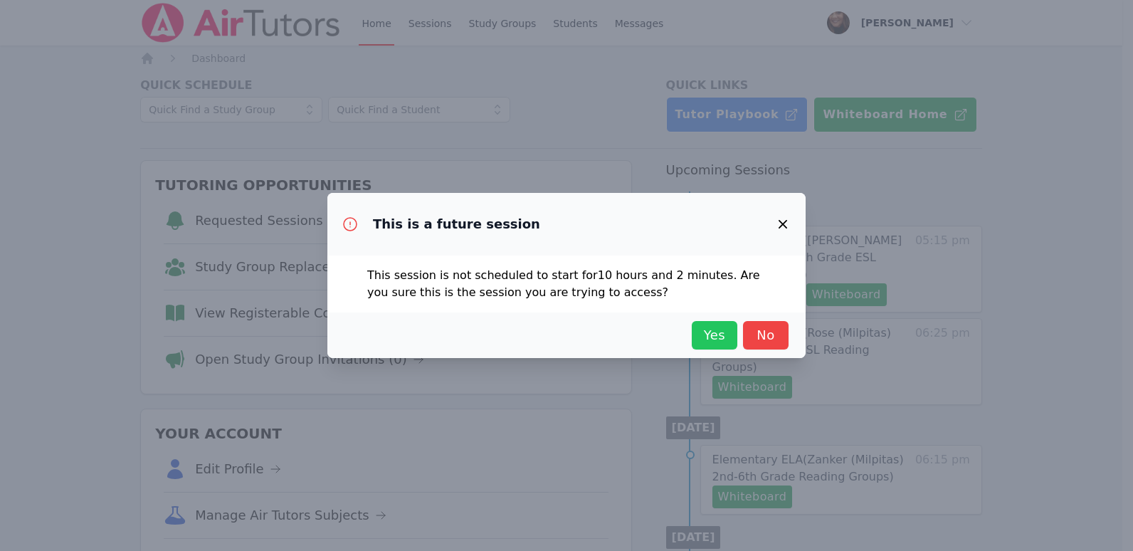
click at [704, 331] on span "Yes" at bounding box center [714, 335] width 31 height 20
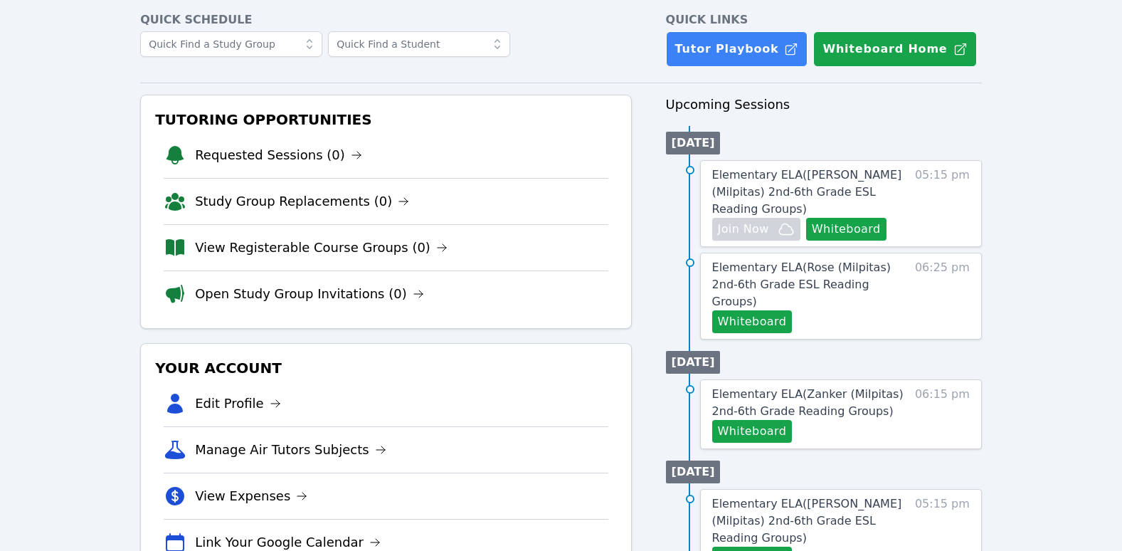
scroll to position [356, 0]
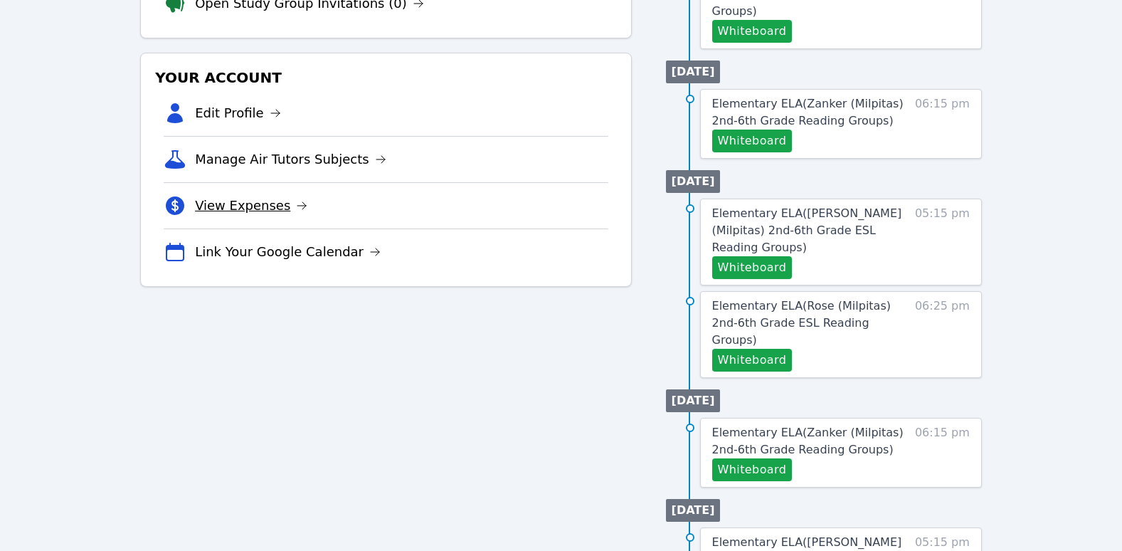
click at [296, 206] on icon at bounding box center [301, 205] width 11 height 11
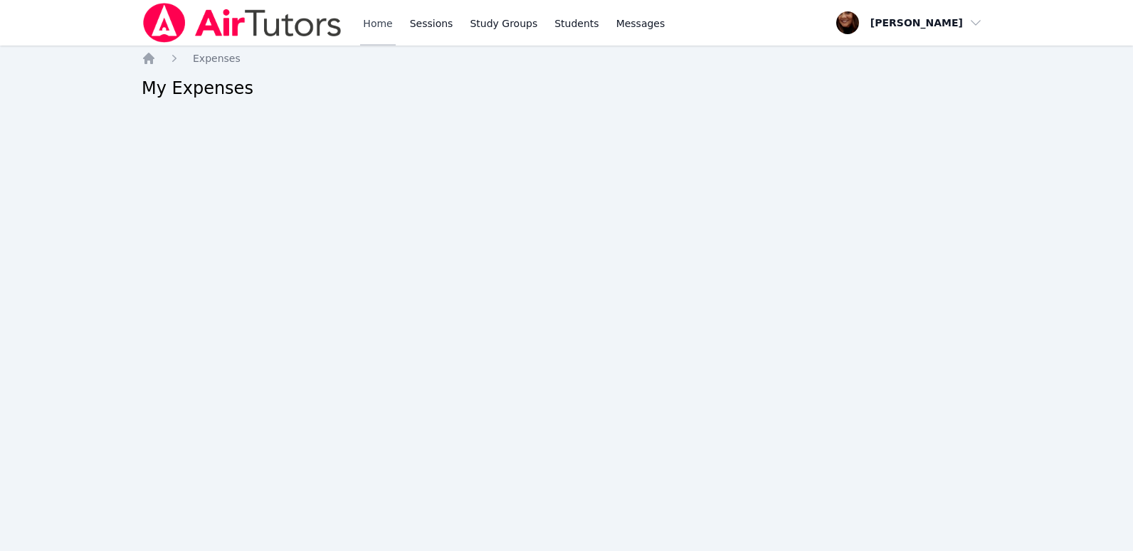
click at [373, 17] on link "Home" at bounding box center [377, 23] width 35 height 46
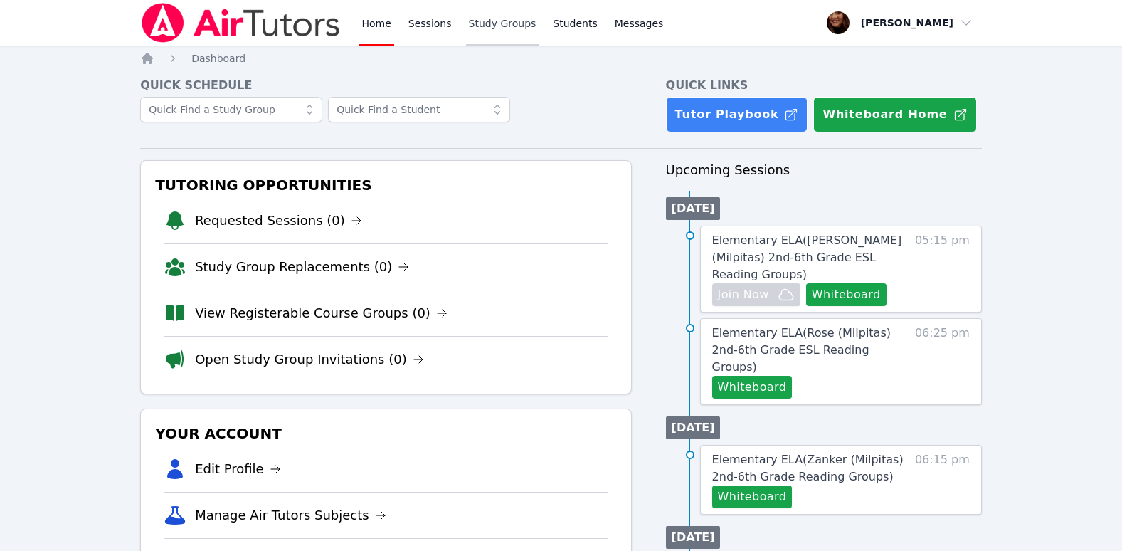
click at [472, 25] on link "Study Groups" at bounding box center [502, 23] width 73 height 46
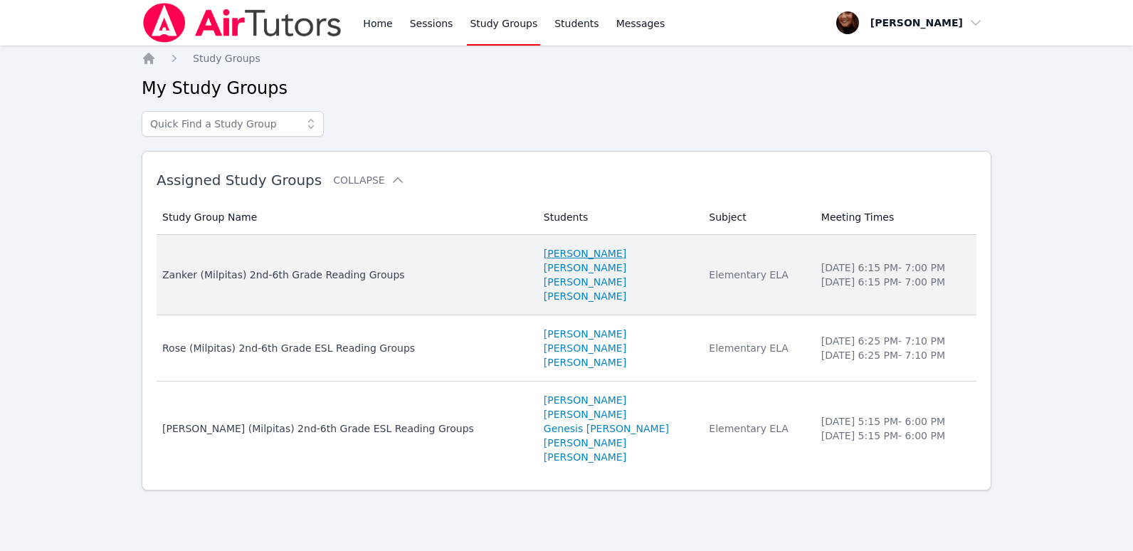
click at [544, 251] on link "[PERSON_NAME]" at bounding box center [585, 253] width 83 height 14
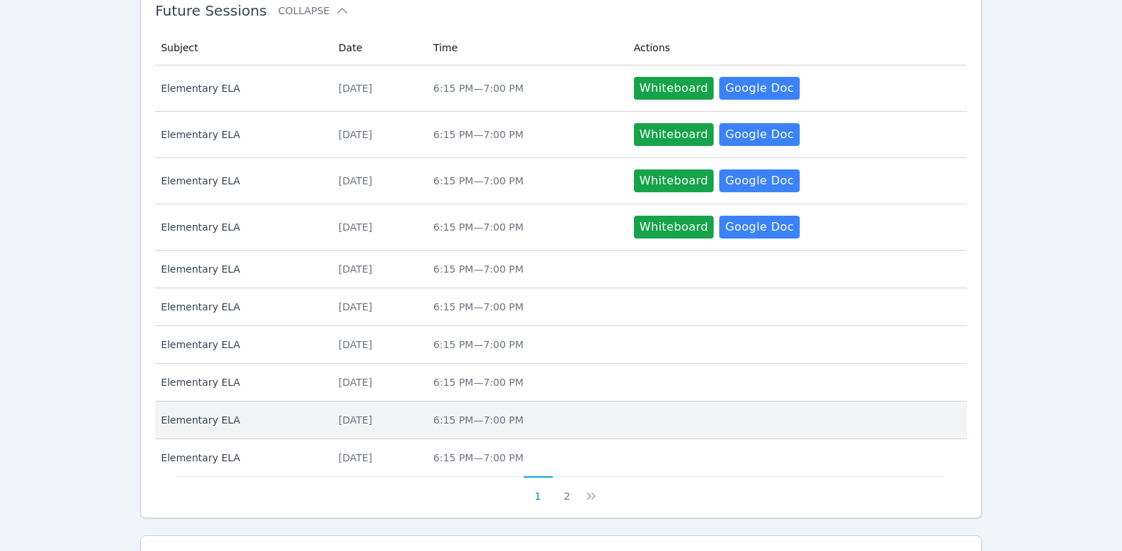
scroll to position [668, 0]
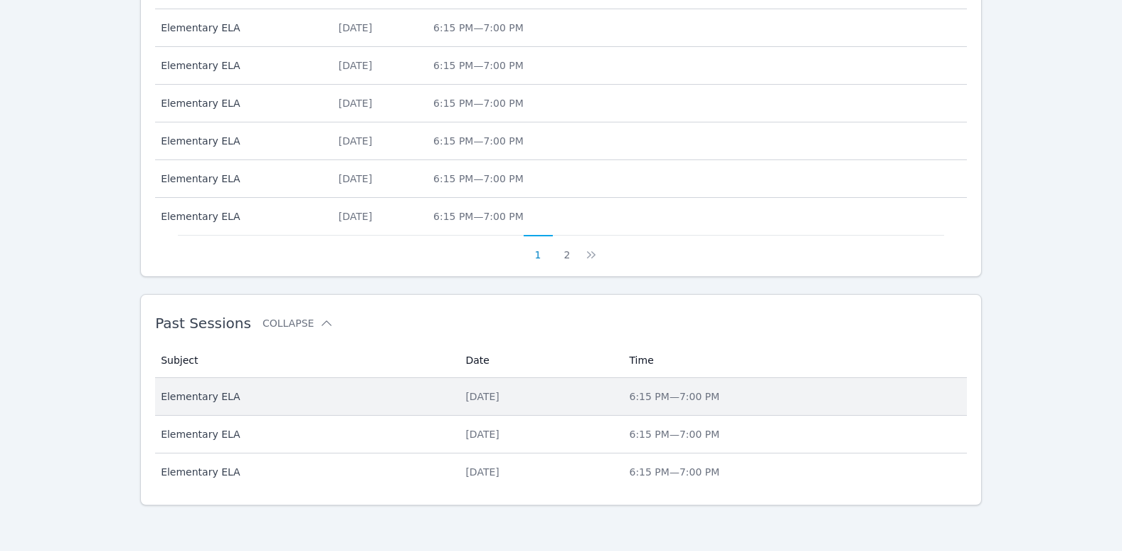
click at [471, 396] on div "[DATE]" at bounding box center [538, 396] width 147 height 14
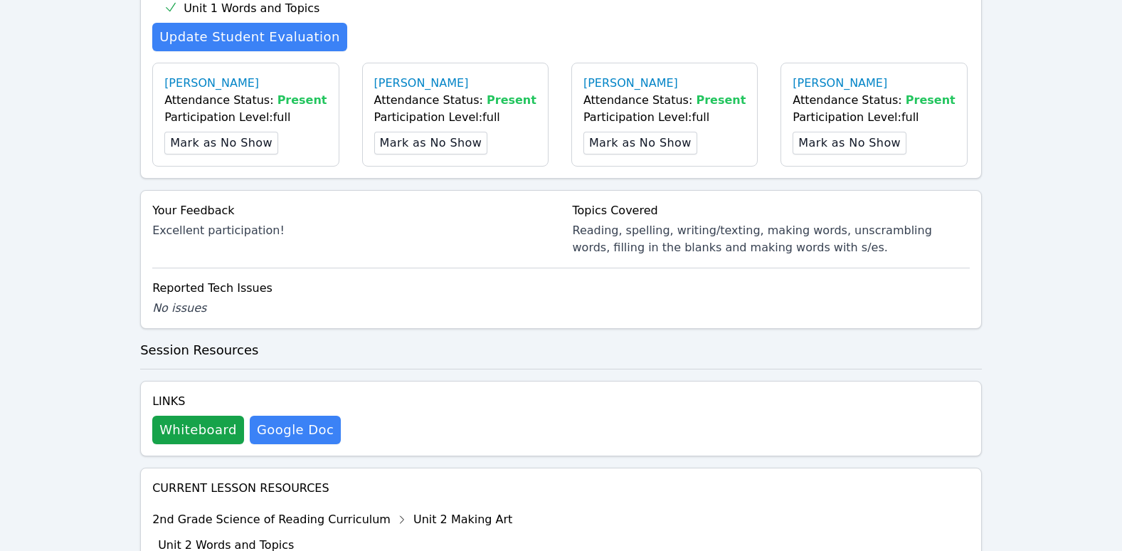
scroll to position [569, 0]
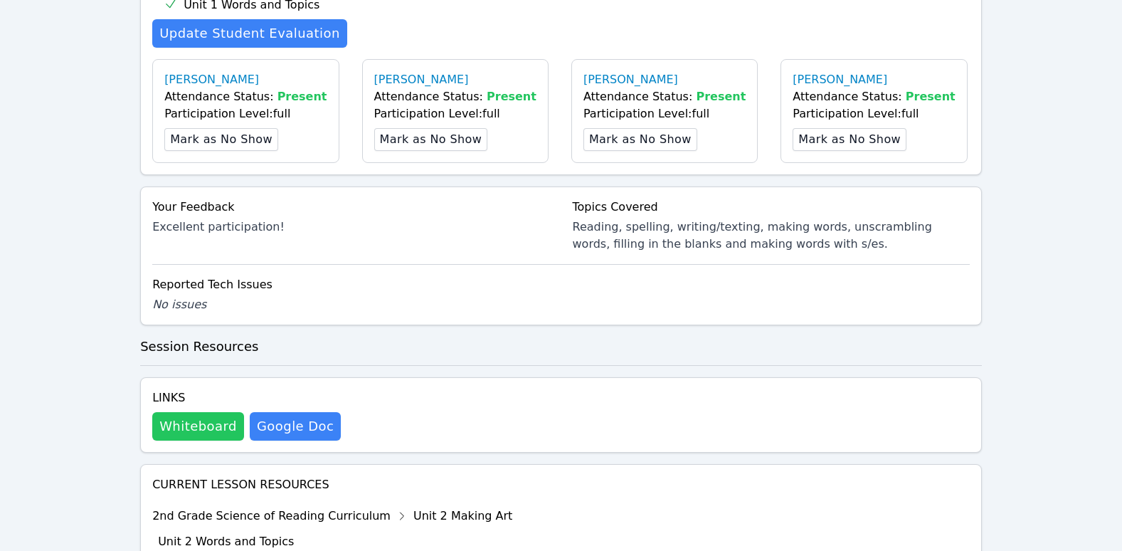
click at [182, 426] on button "Whiteboard" at bounding box center [198, 426] width 92 height 28
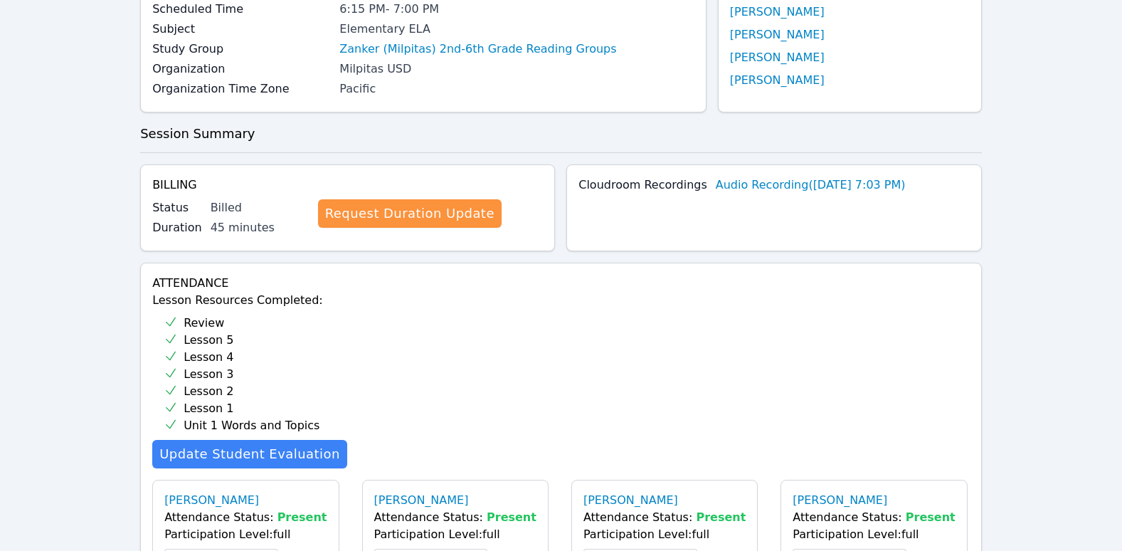
scroll to position [0, 0]
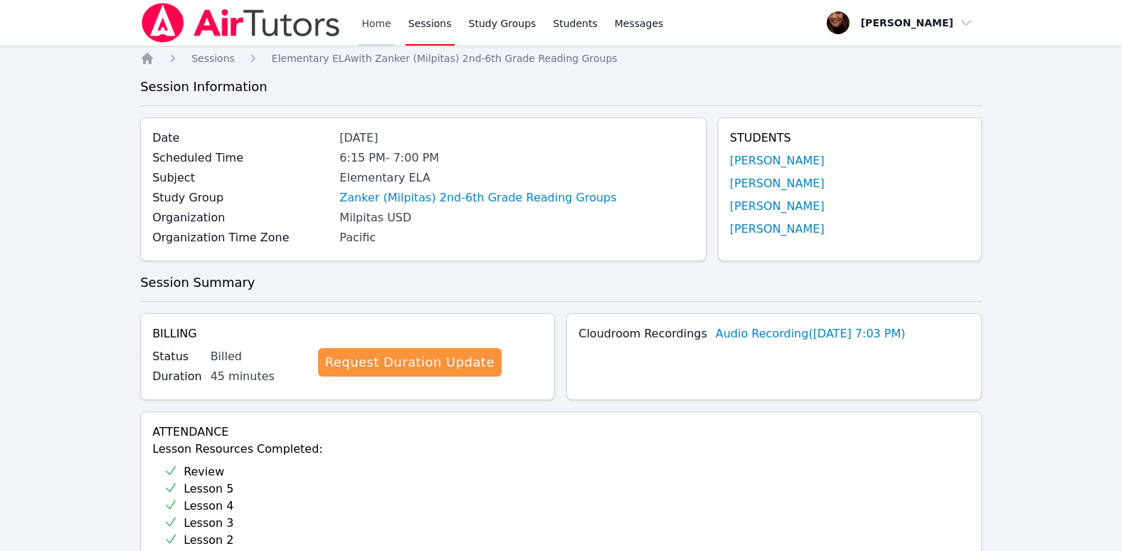
click at [379, 18] on link "Home" at bounding box center [376, 23] width 35 height 46
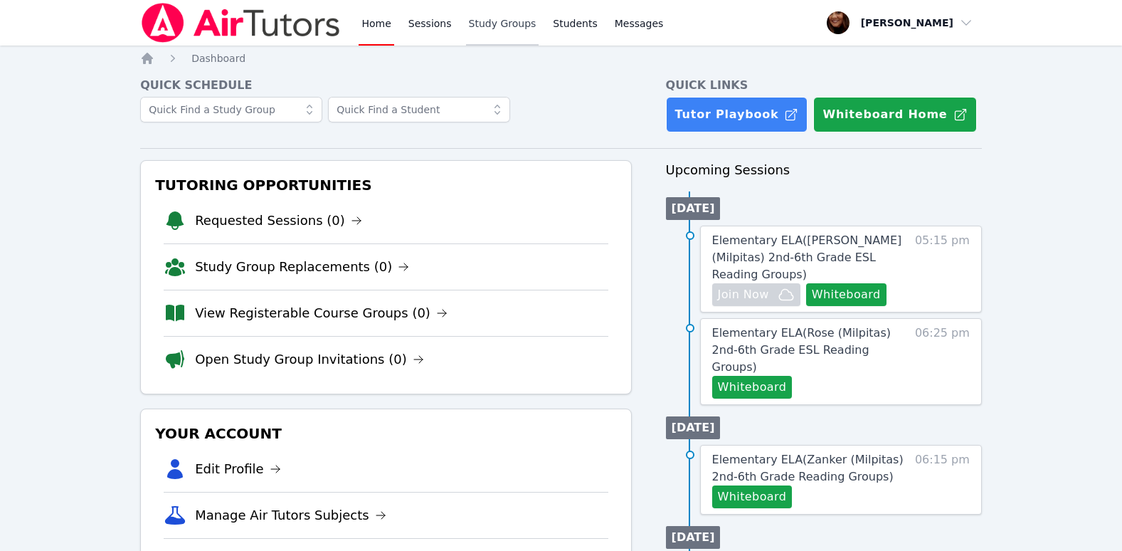
click at [479, 28] on link "Study Groups" at bounding box center [502, 23] width 73 height 46
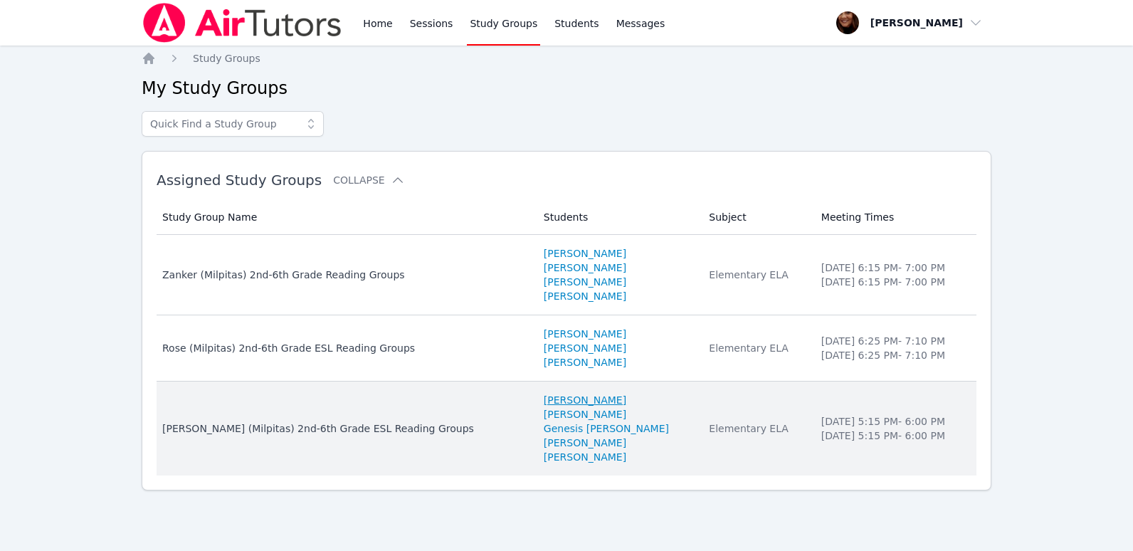
click at [544, 400] on link "[PERSON_NAME]" at bounding box center [585, 400] width 83 height 14
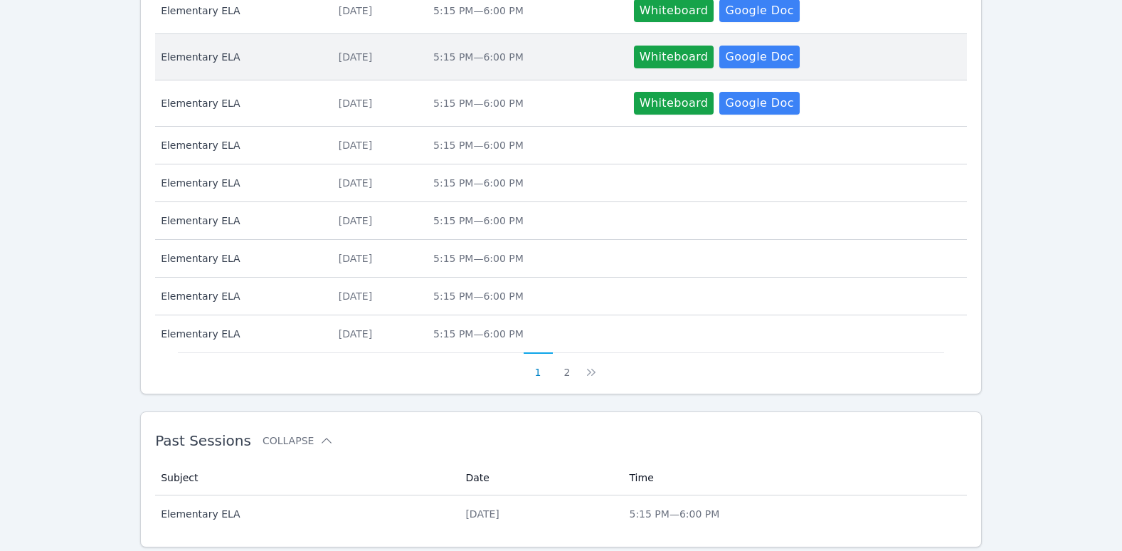
scroll to position [593, 0]
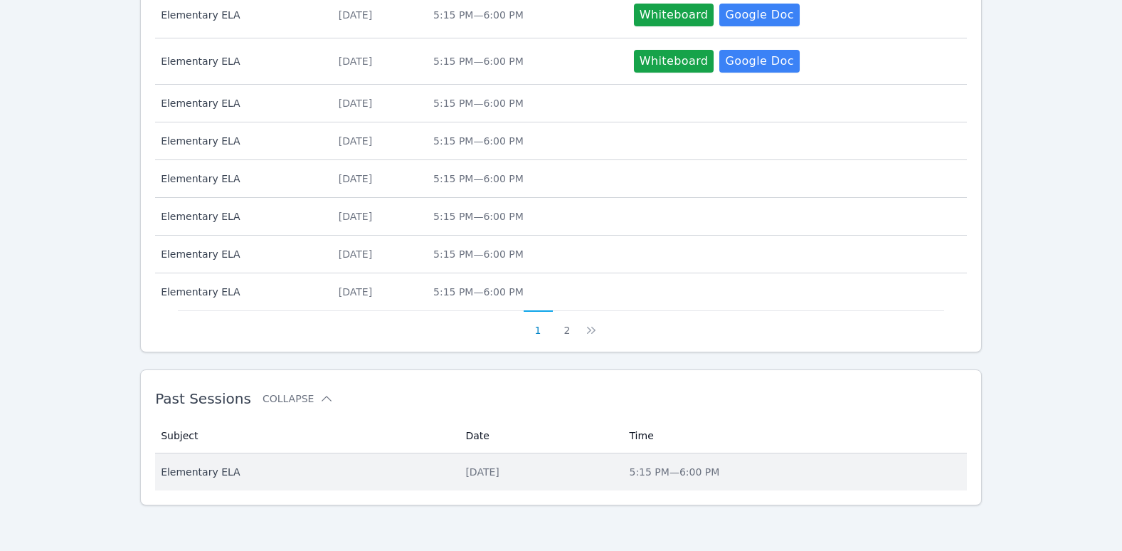
click at [213, 467] on span "Elementary ELA" at bounding box center [304, 472] width 287 height 14
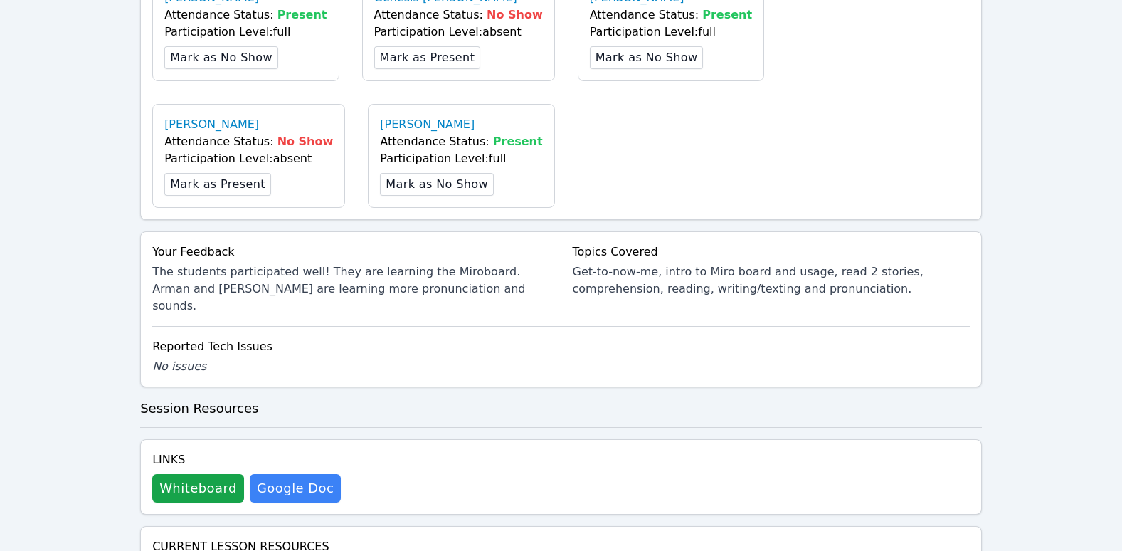
scroll to position [640, 0]
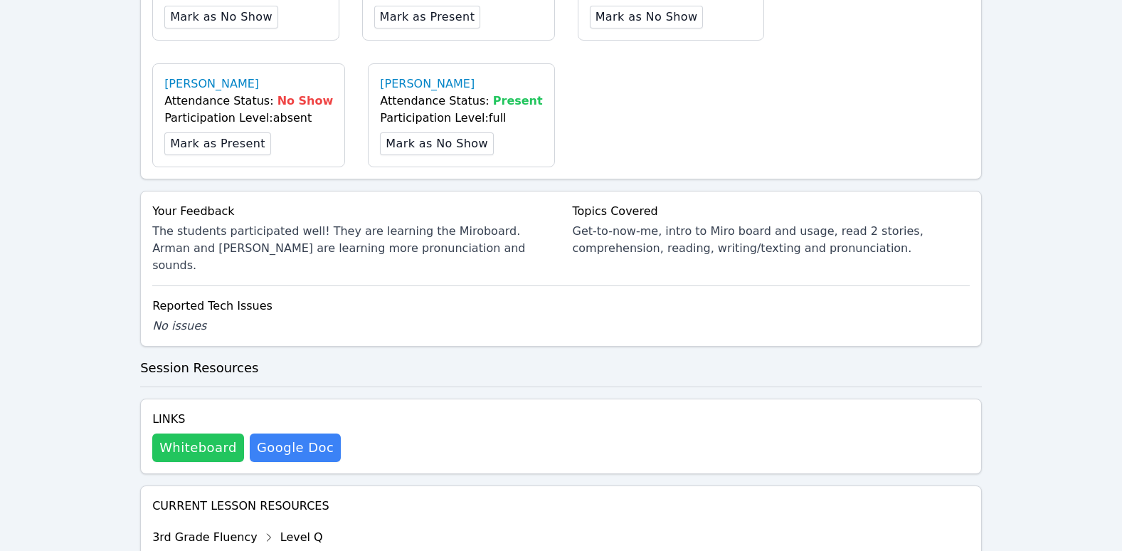
click at [195, 433] on button "Whiteboard" at bounding box center [198, 447] width 92 height 28
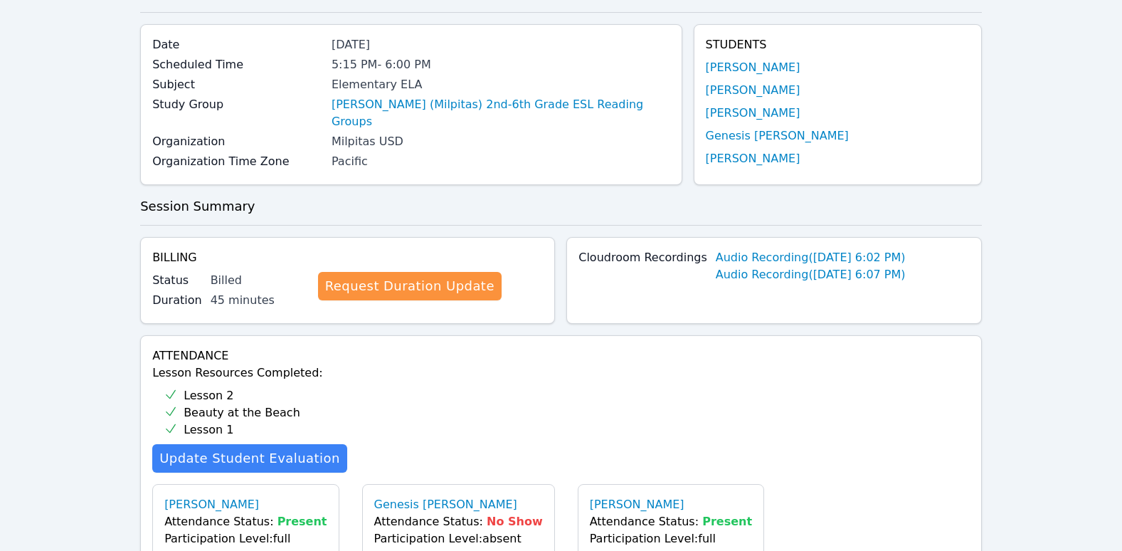
scroll to position [0, 0]
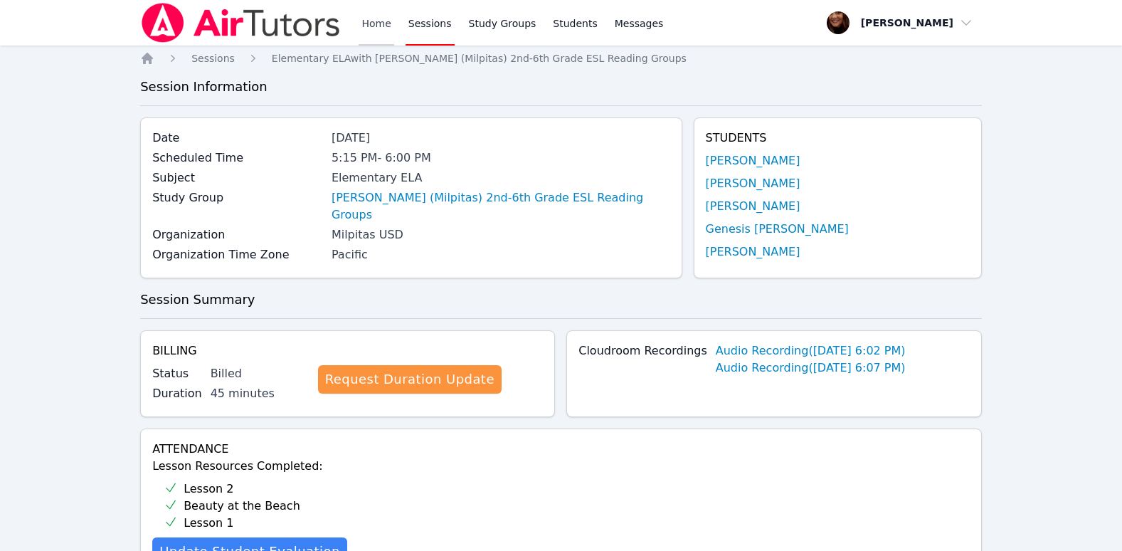
click at [381, 18] on link "Home" at bounding box center [376, 23] width 35 height 46
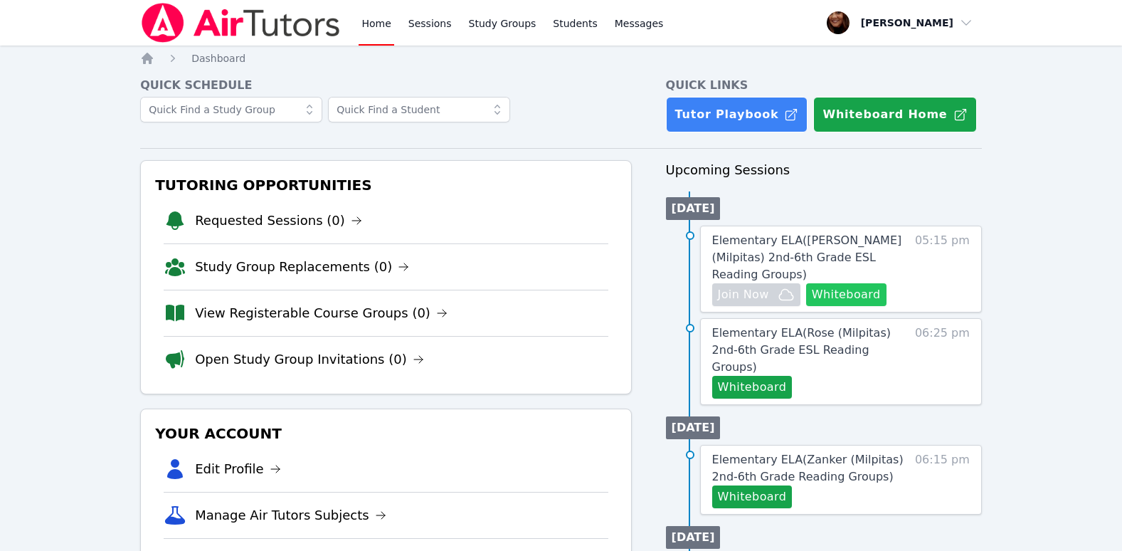
click at [842, 283] on button "Whiteboard" at bounding box center [846, 294] width 80 height 23
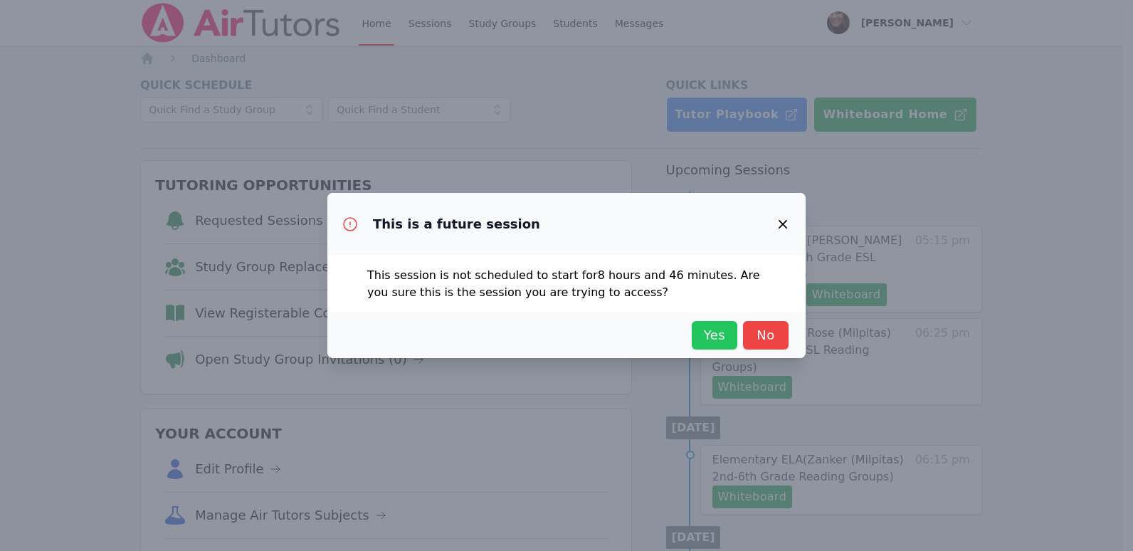
click at [718, 337] on span "Yes" at bounding box center [714, 335] width 31 height 20
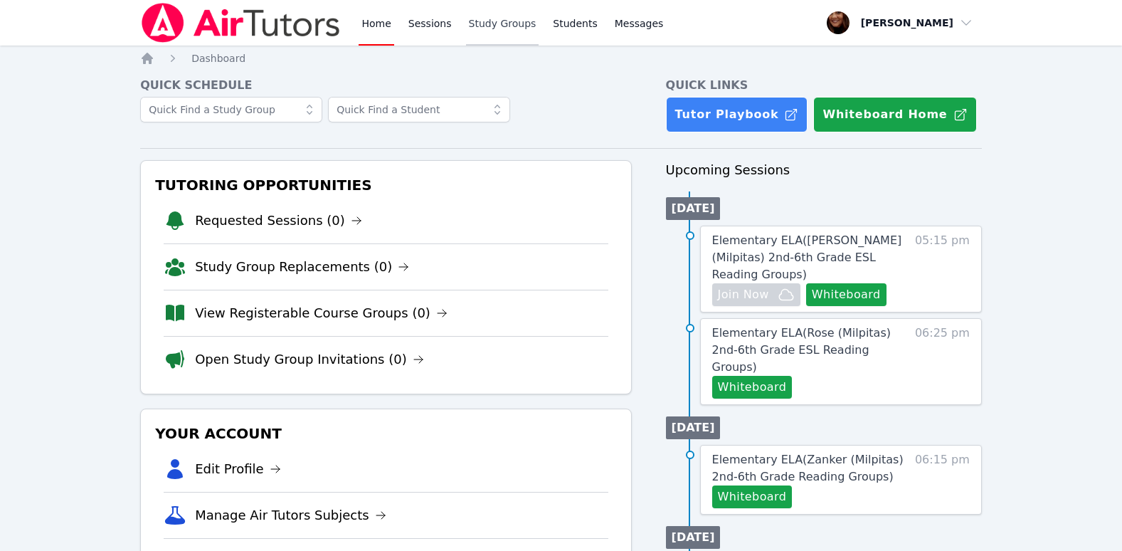
click at [499, 19] on link "Study Groups" at bounding box center [502, 23] width 73 height 46
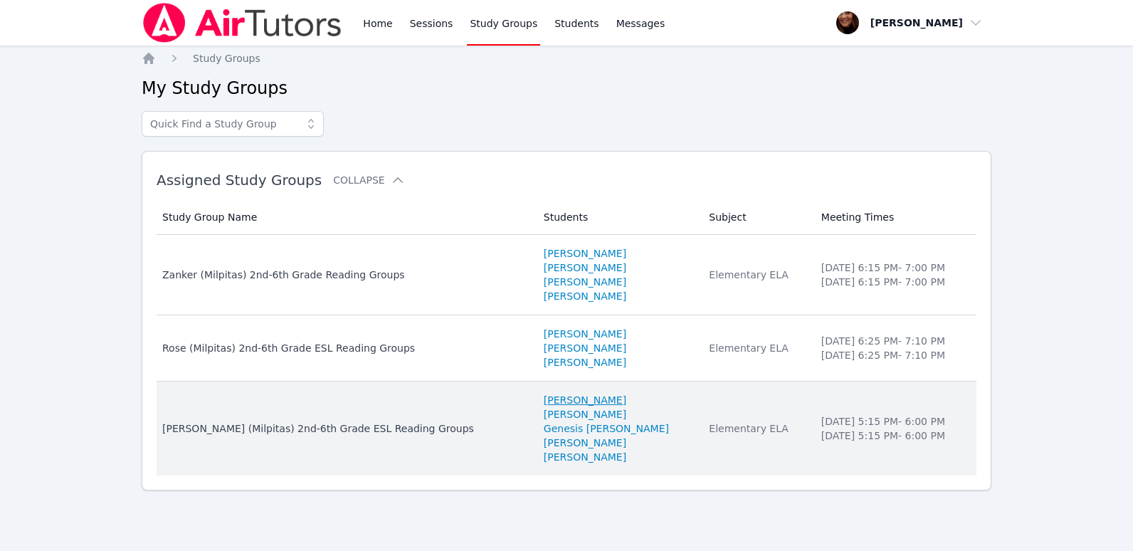
click at [544, 400] on link "[PERSON_NAME]" at bounding box center [585, 400] width 83 height 14
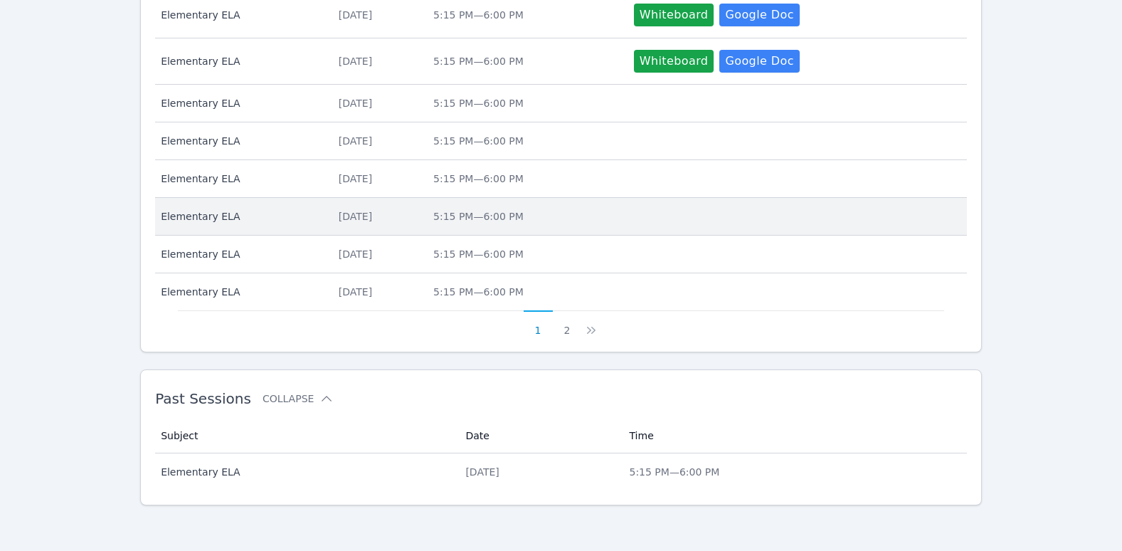
scroll to position [95, 0]
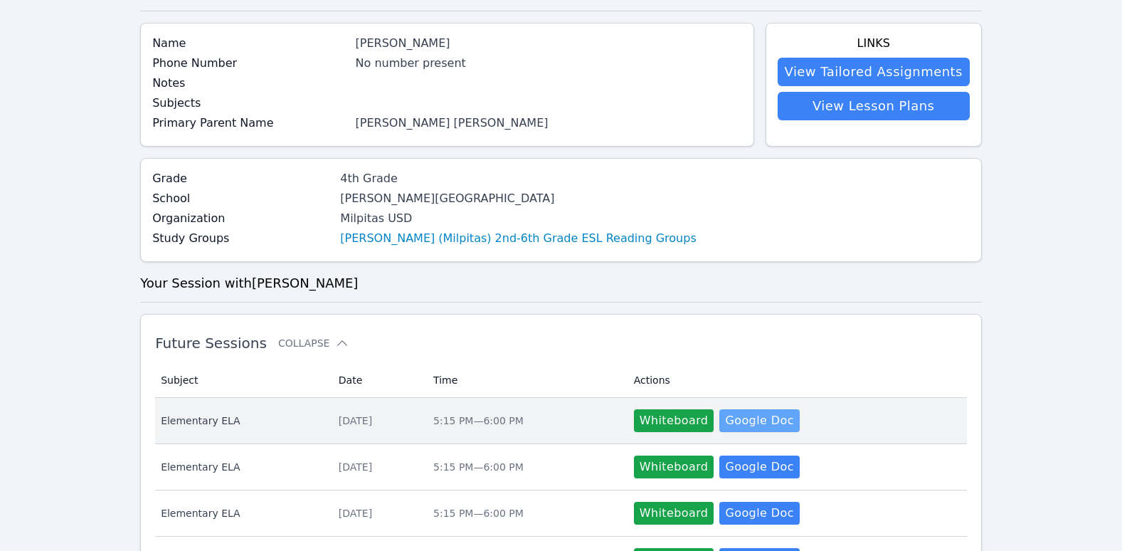
click at [747, 420] on link "Google Doc" at bounding box center [759, 420] width 80 height 23
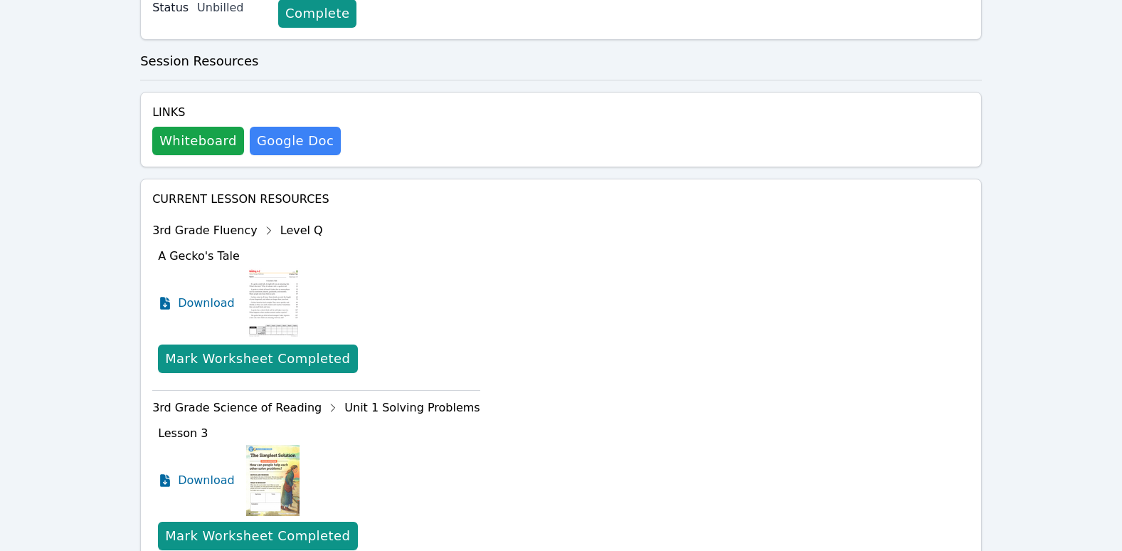
scroll to position [525, 0]
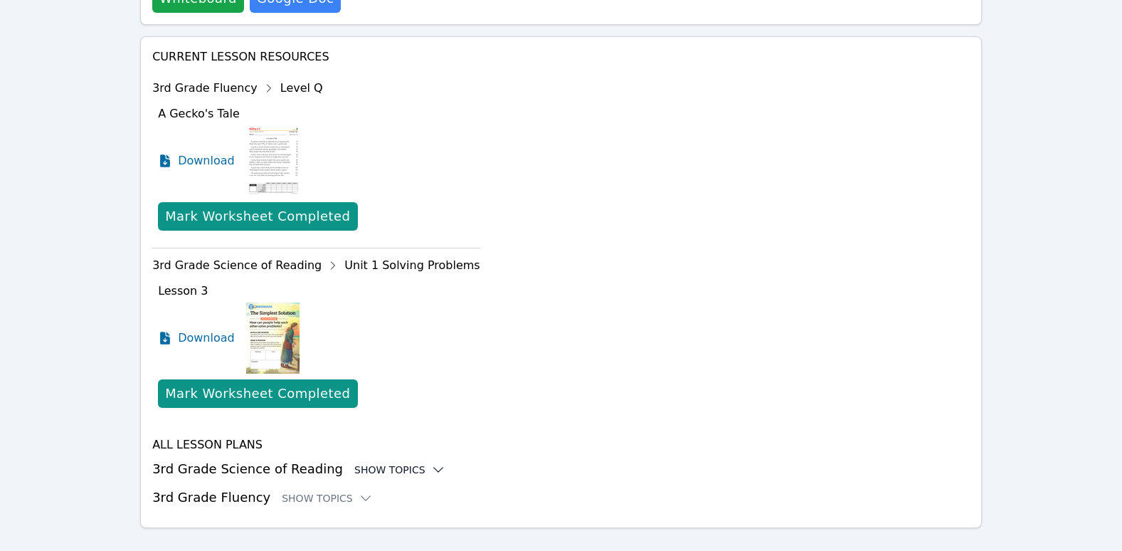
click at [431, 462] on icon at bounding box center [438, 469] width 14 height 14
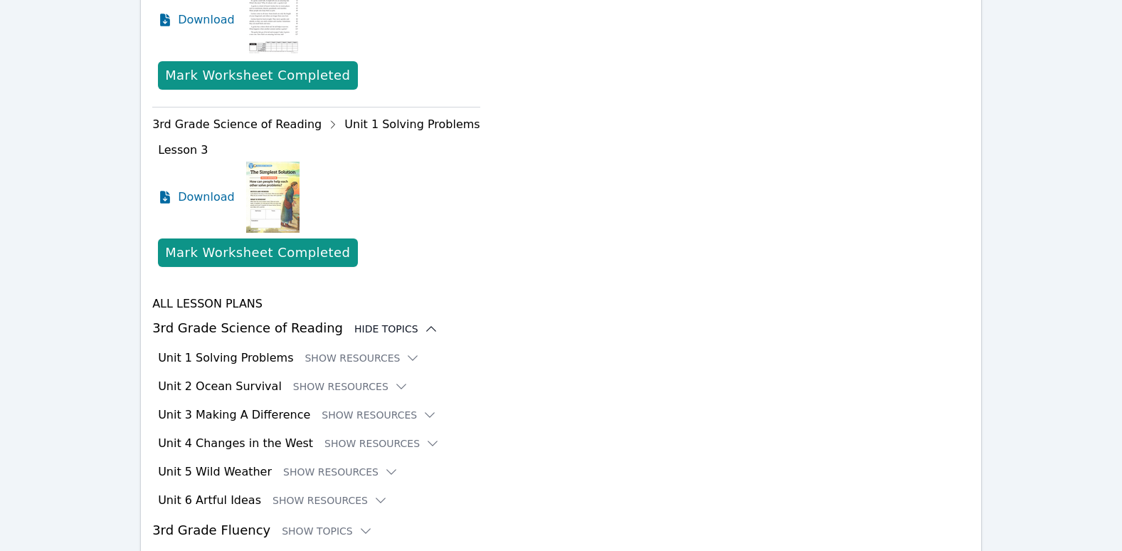
scroll to position [667, 0]
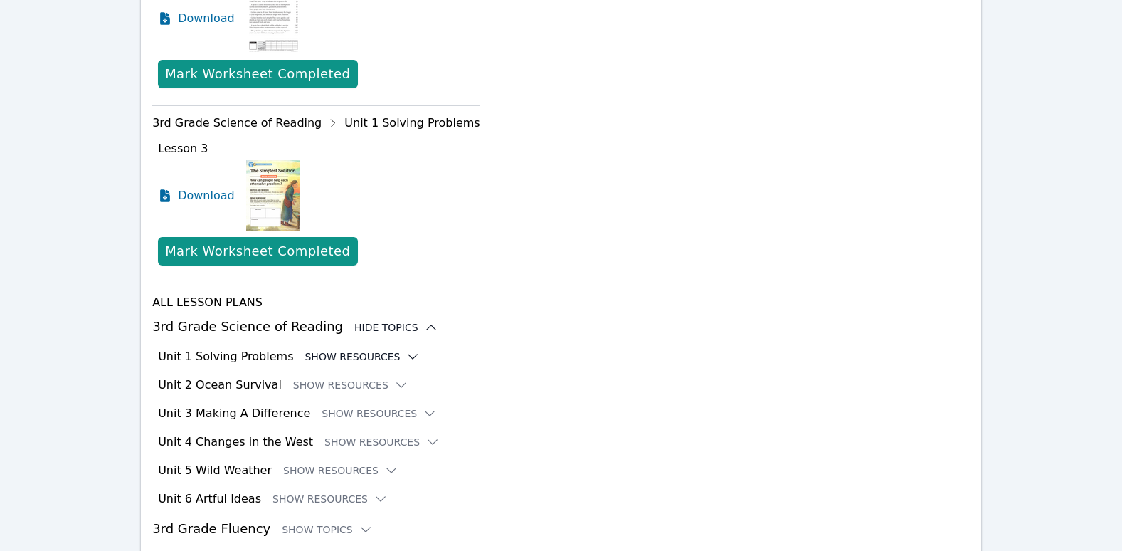
click at [406, 349] on icon at bounding box center [413, 356] width 14 height 14
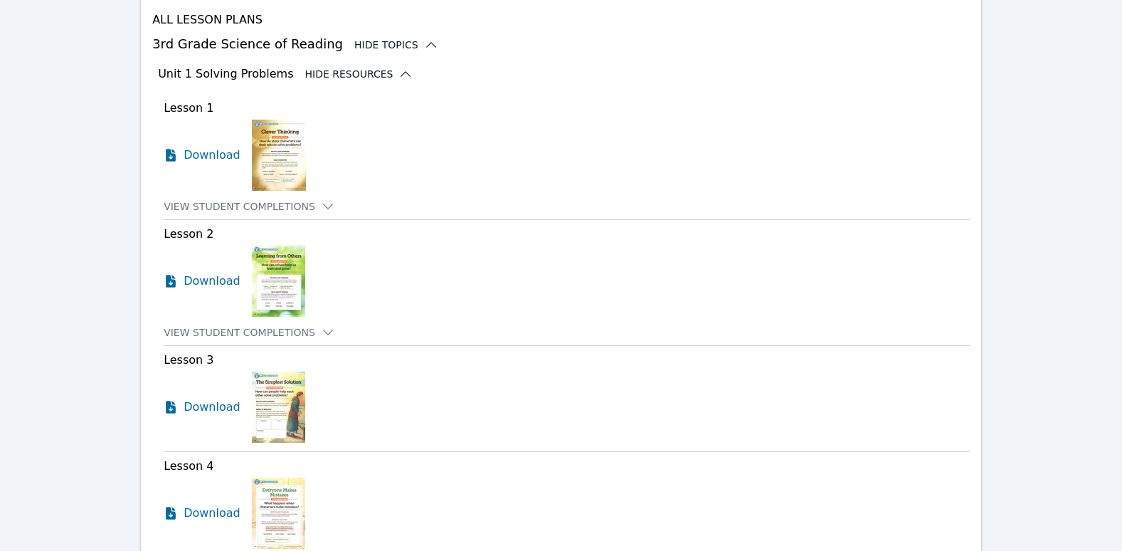
scroll to position [952, 0]
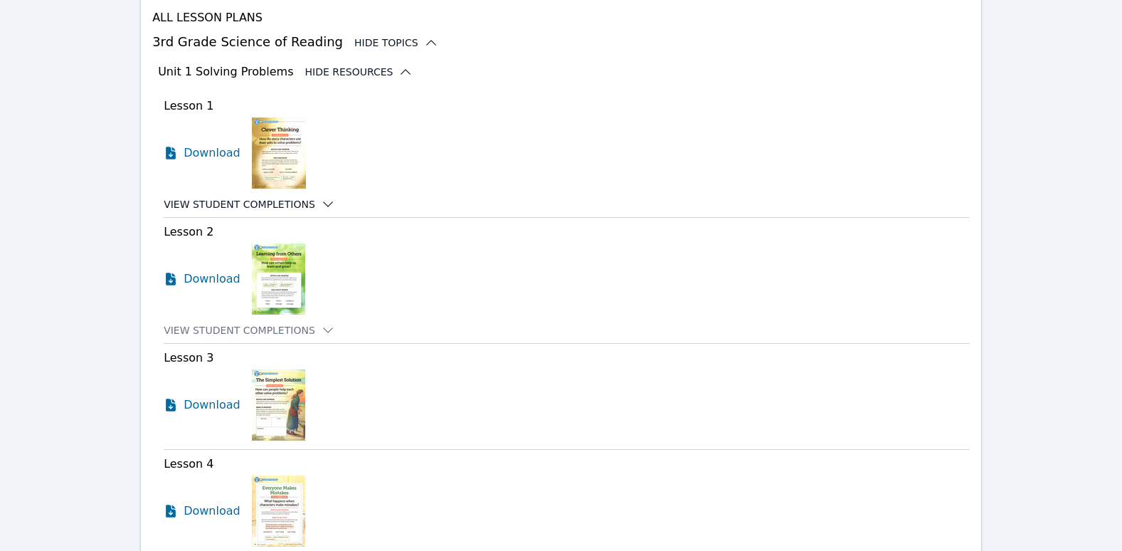
click at [321, 197] on icon at bounding box center [328, 204] width 14 height 14
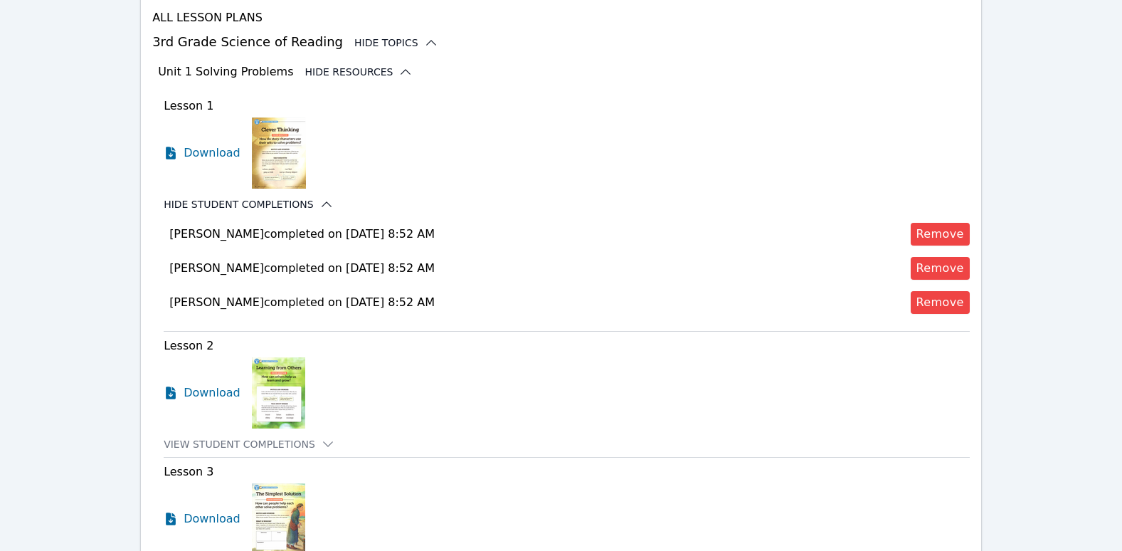
click at [319, 197] on icon at bounding box center [326, 204] width 14 height 14
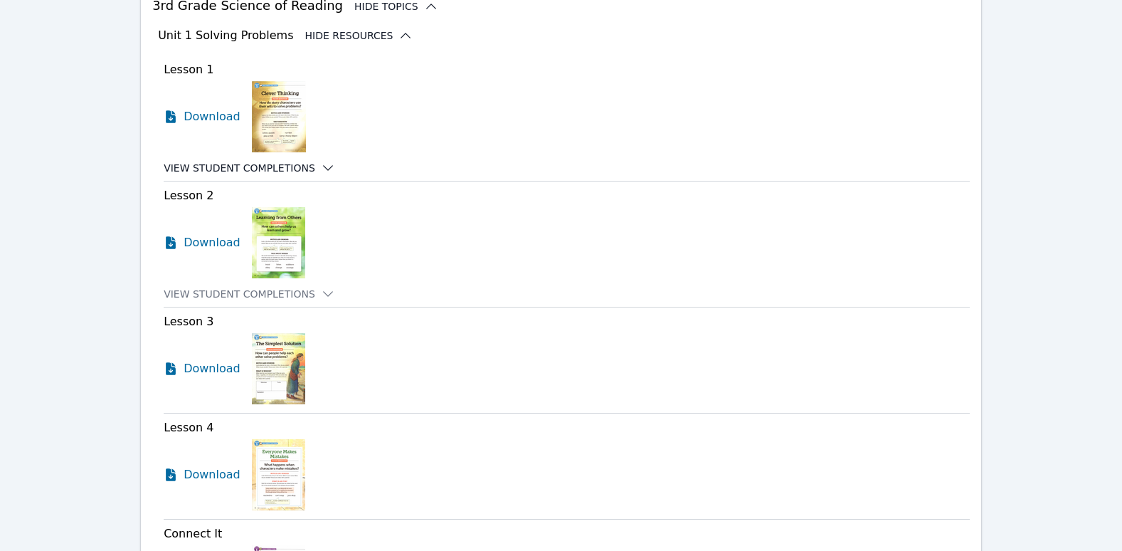
scroll to position [1023, 0]
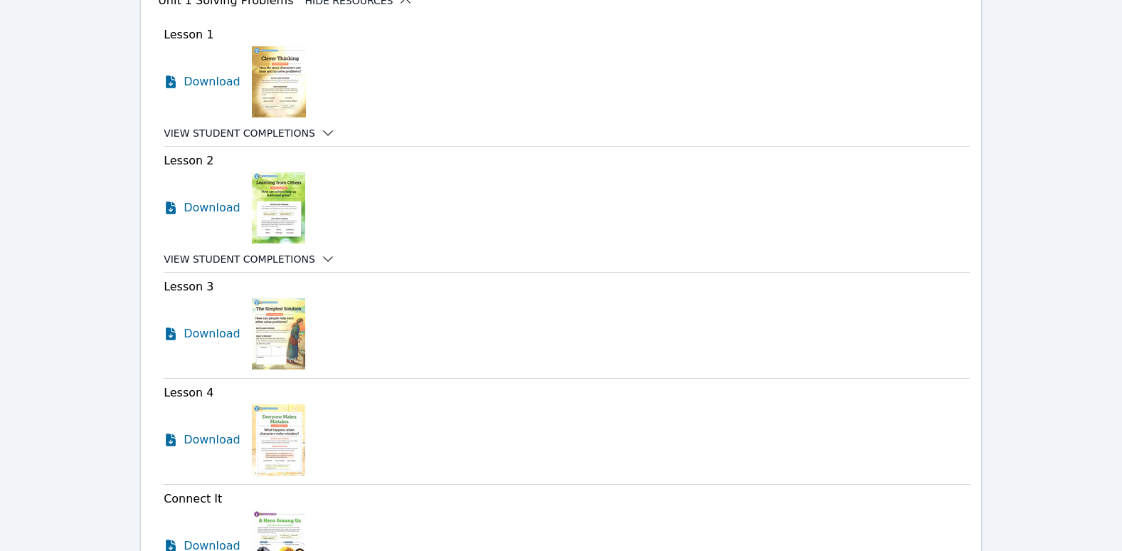
click at [321, 252] on icon at bounding box center [328, 259] width 14 height 14
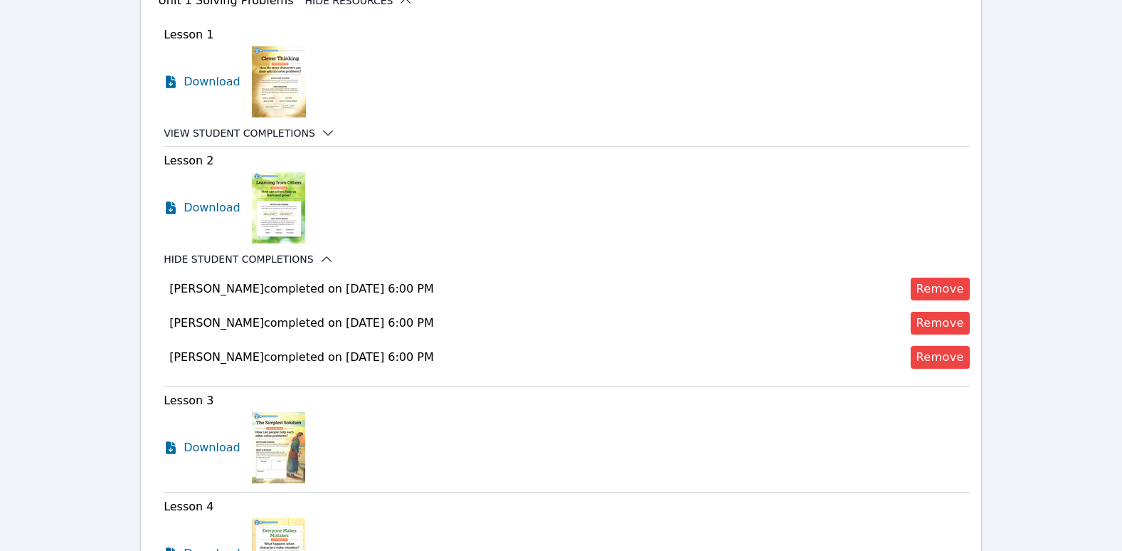
click at [319, 252] on icon at bounding box center [326, 259] width 14 height 14
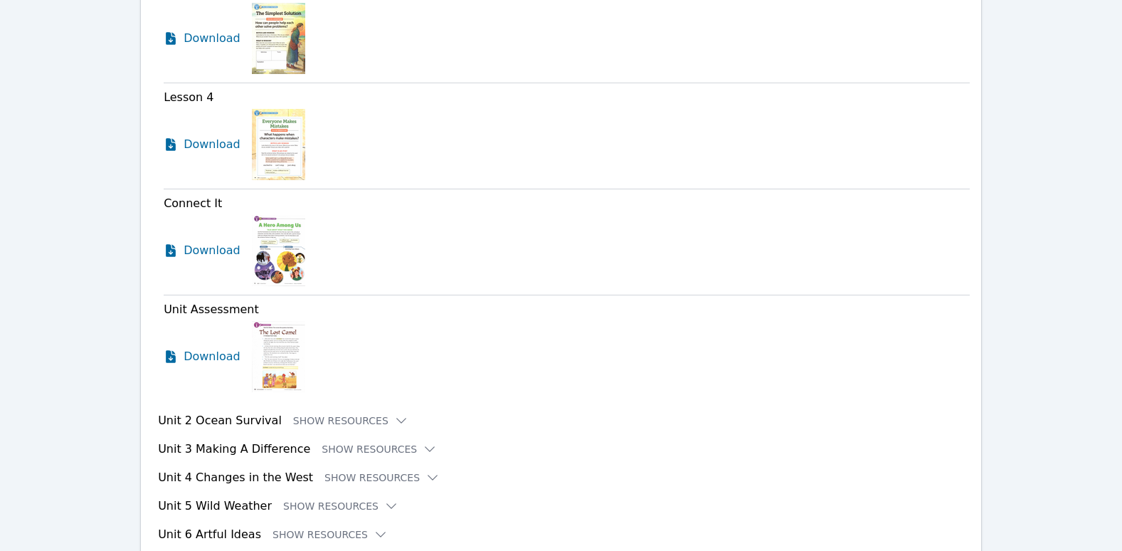
scroll to position [1379, 0]
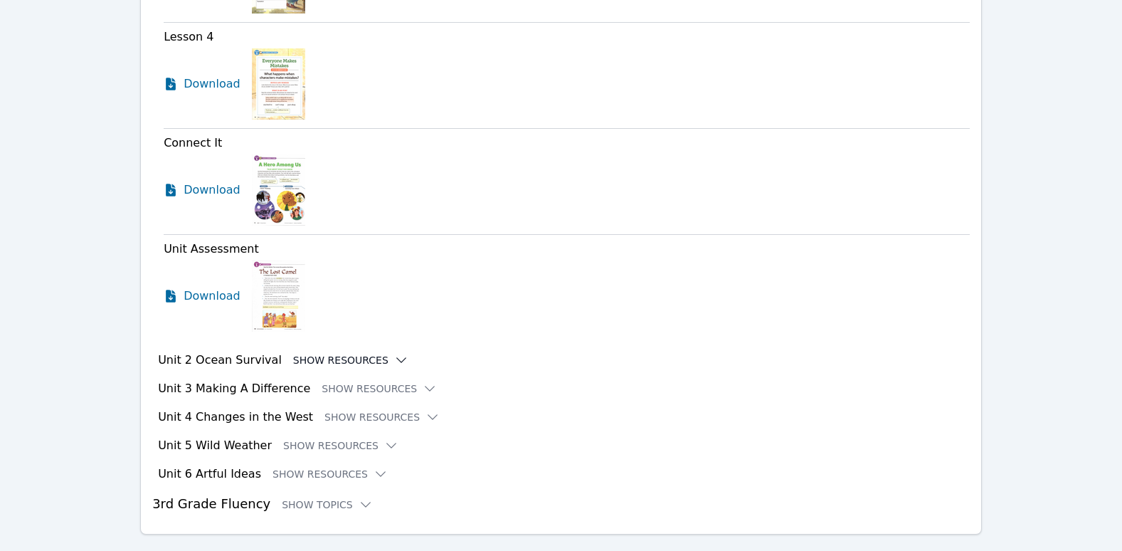
click at [394, 353] on icon at bounding box center [401, 360] width 14 height 14
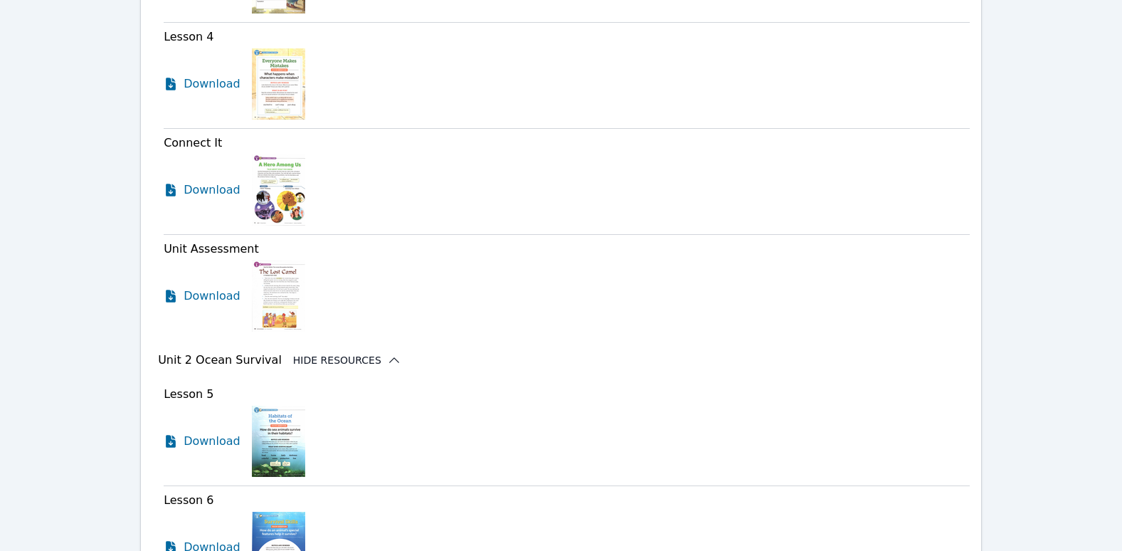
click at [387, 353] on icon at bounding box center [394, 360] width 14 height 14
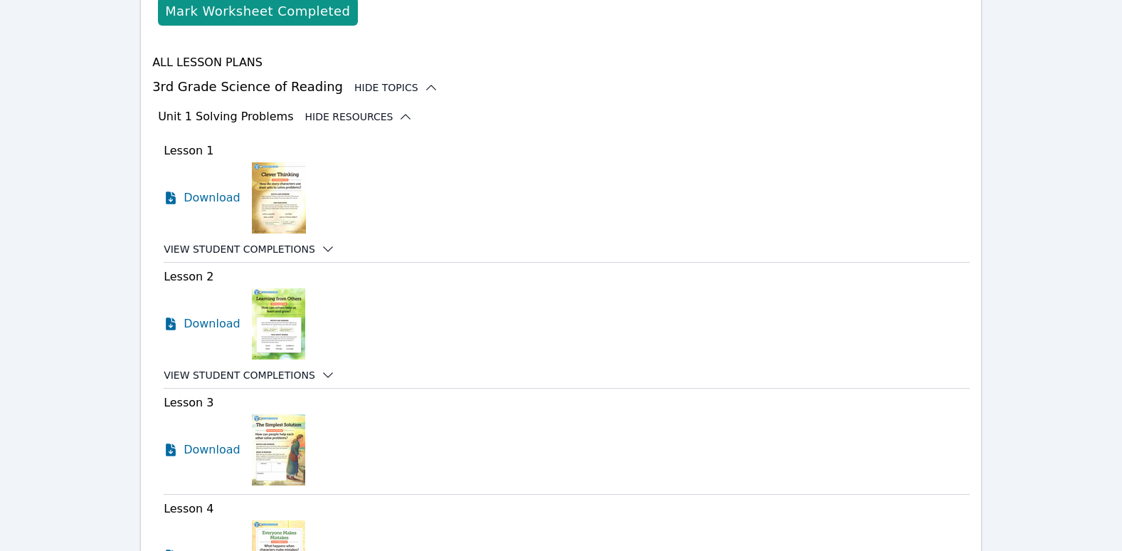
scroll to position [881, 0]
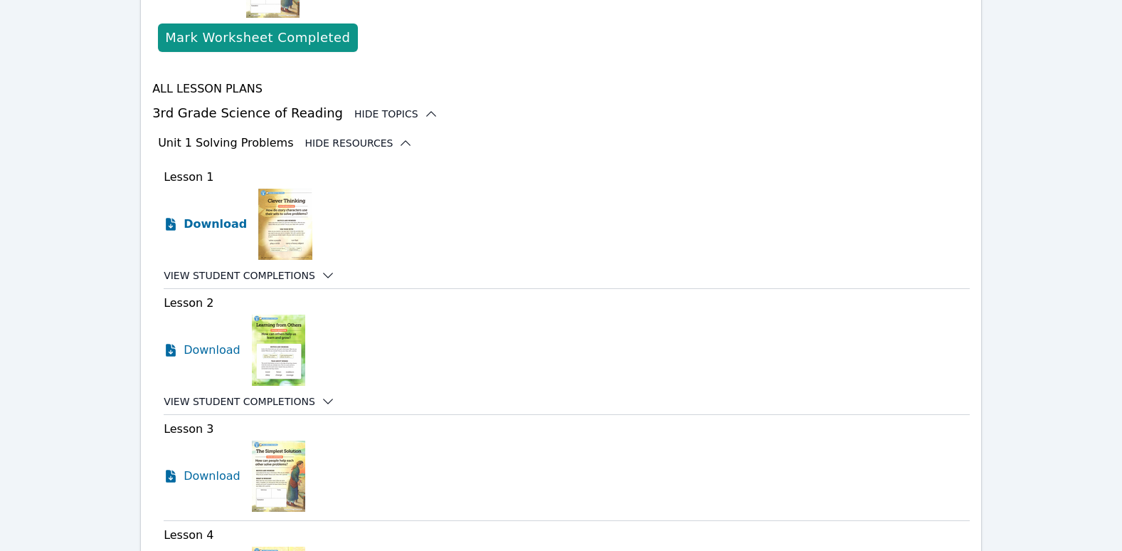
click at [211, 216] on span "Download" at bounding box center [215, 224] width 63 height 17
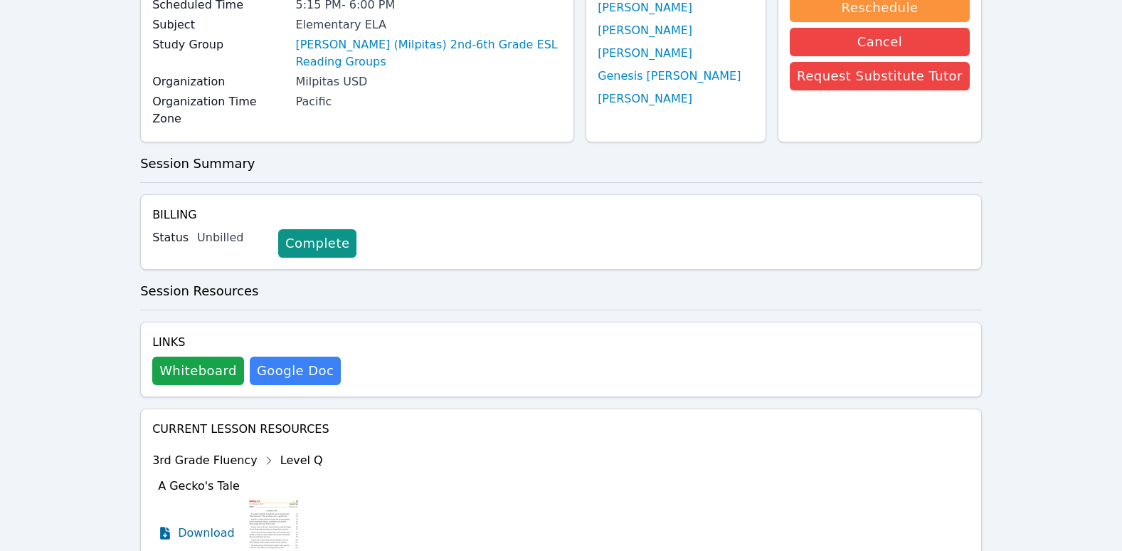
scroll to position [0, 0]
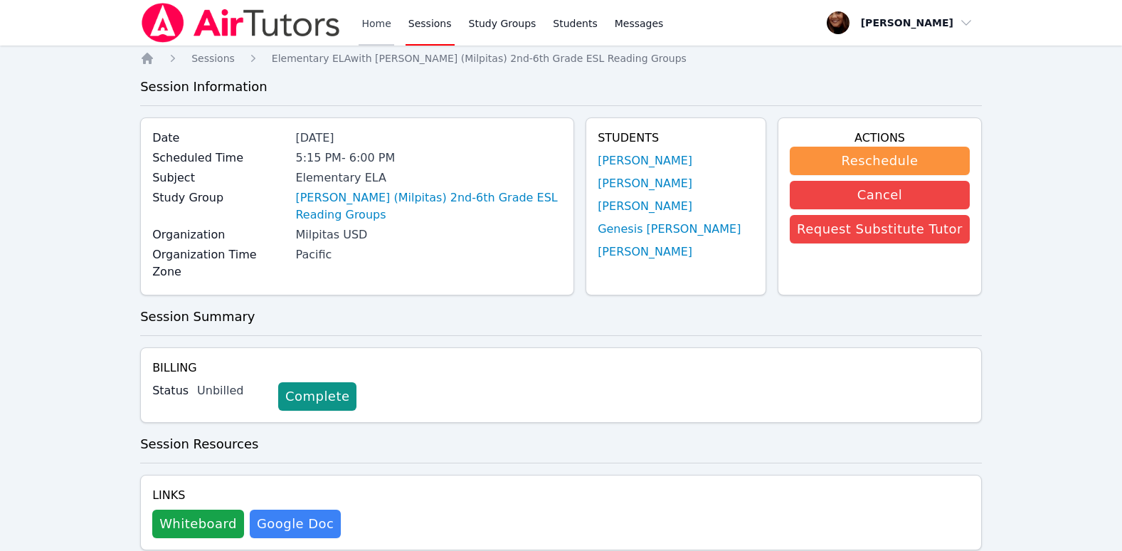
click at [369, 21] on link "Home" at bounding box center [376, 23] width 35 height 46
